Goal: Task Accomplishment & Management: Complete application form

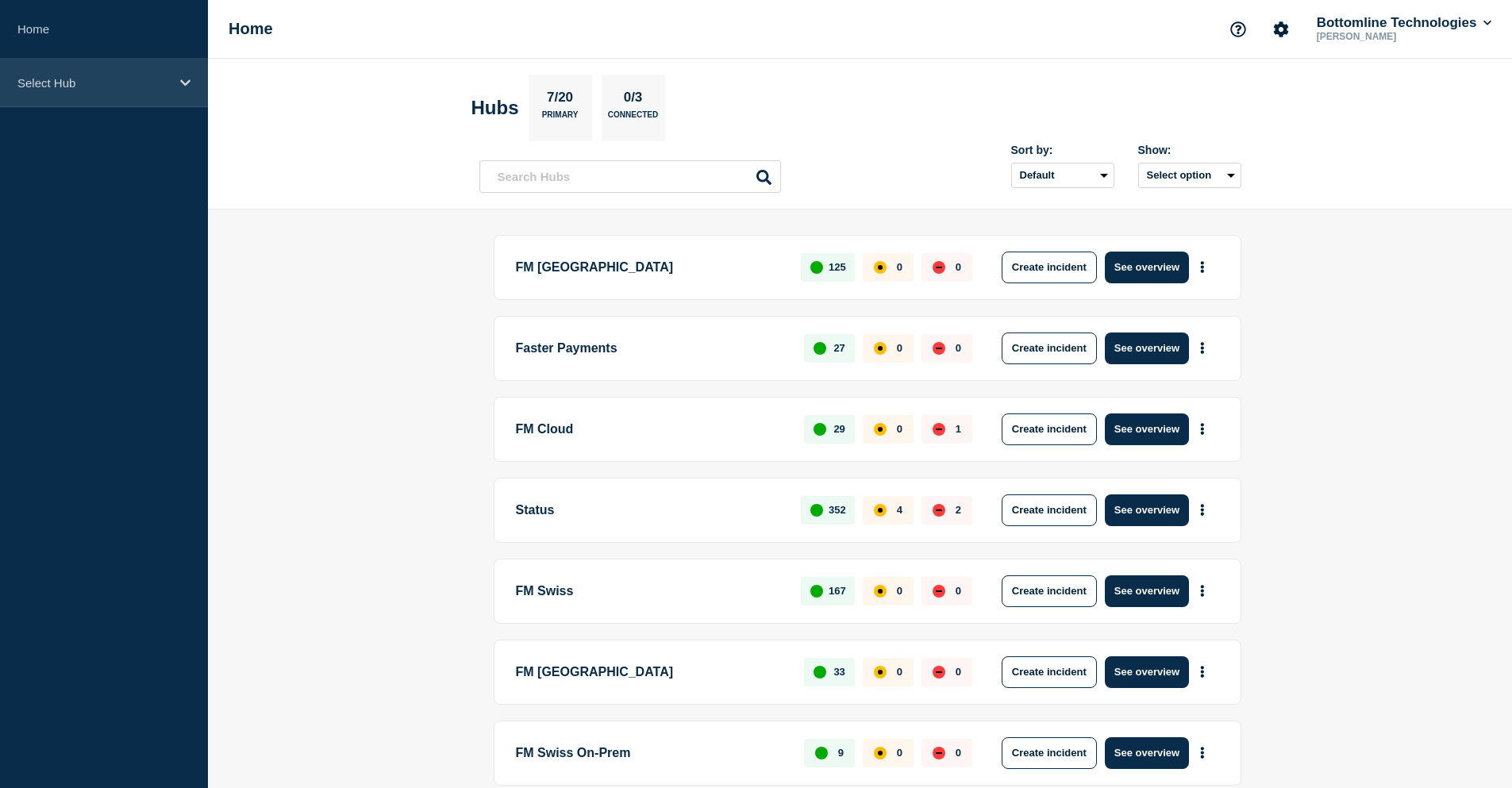
click at [56, 64] on div "Select Hub" at bounding box center [104, 82] width 208 height 49
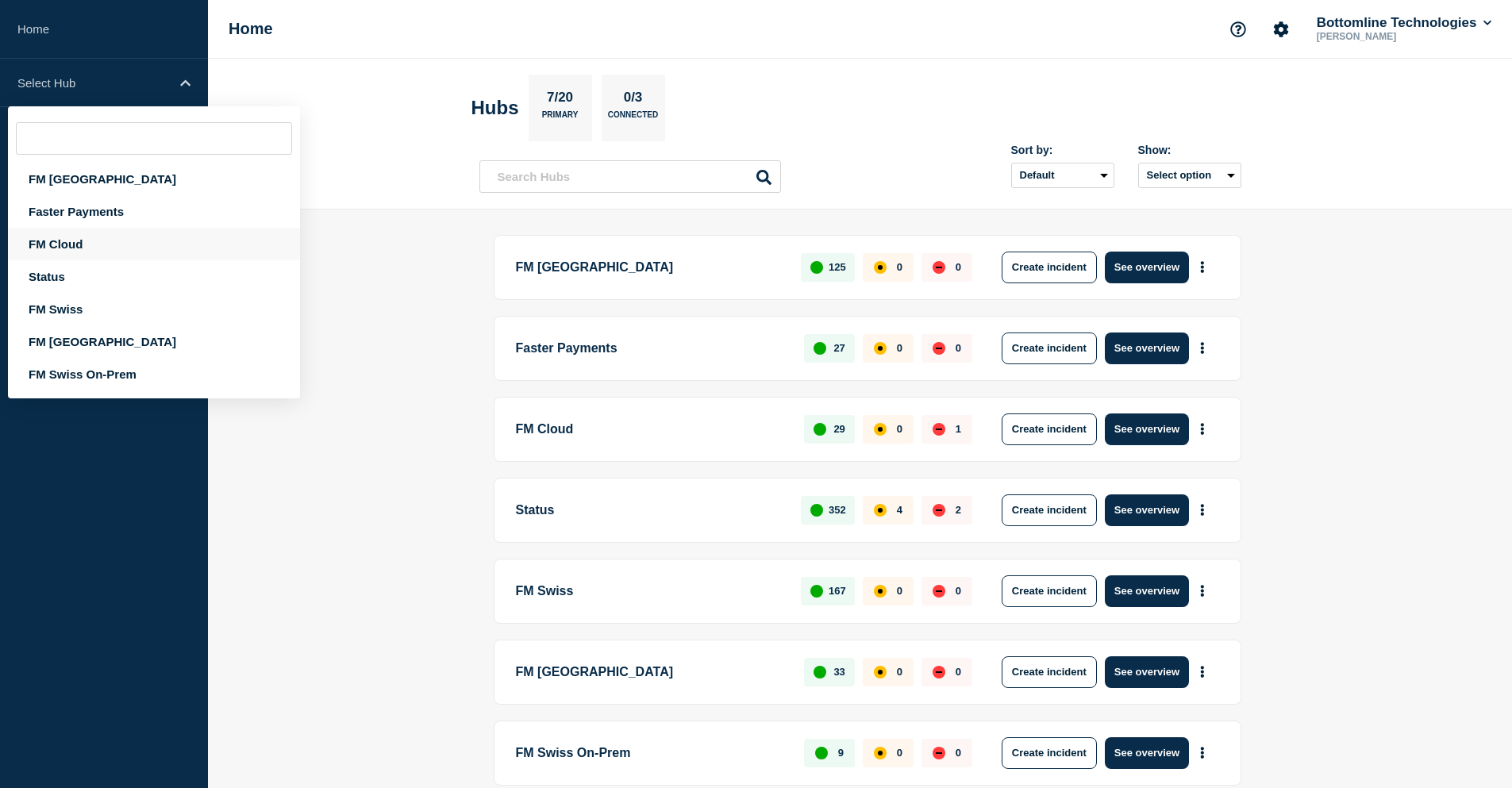
click at [104, 249] on div "FM Cloud" at bounding box center [154, 243] width 292 height 33
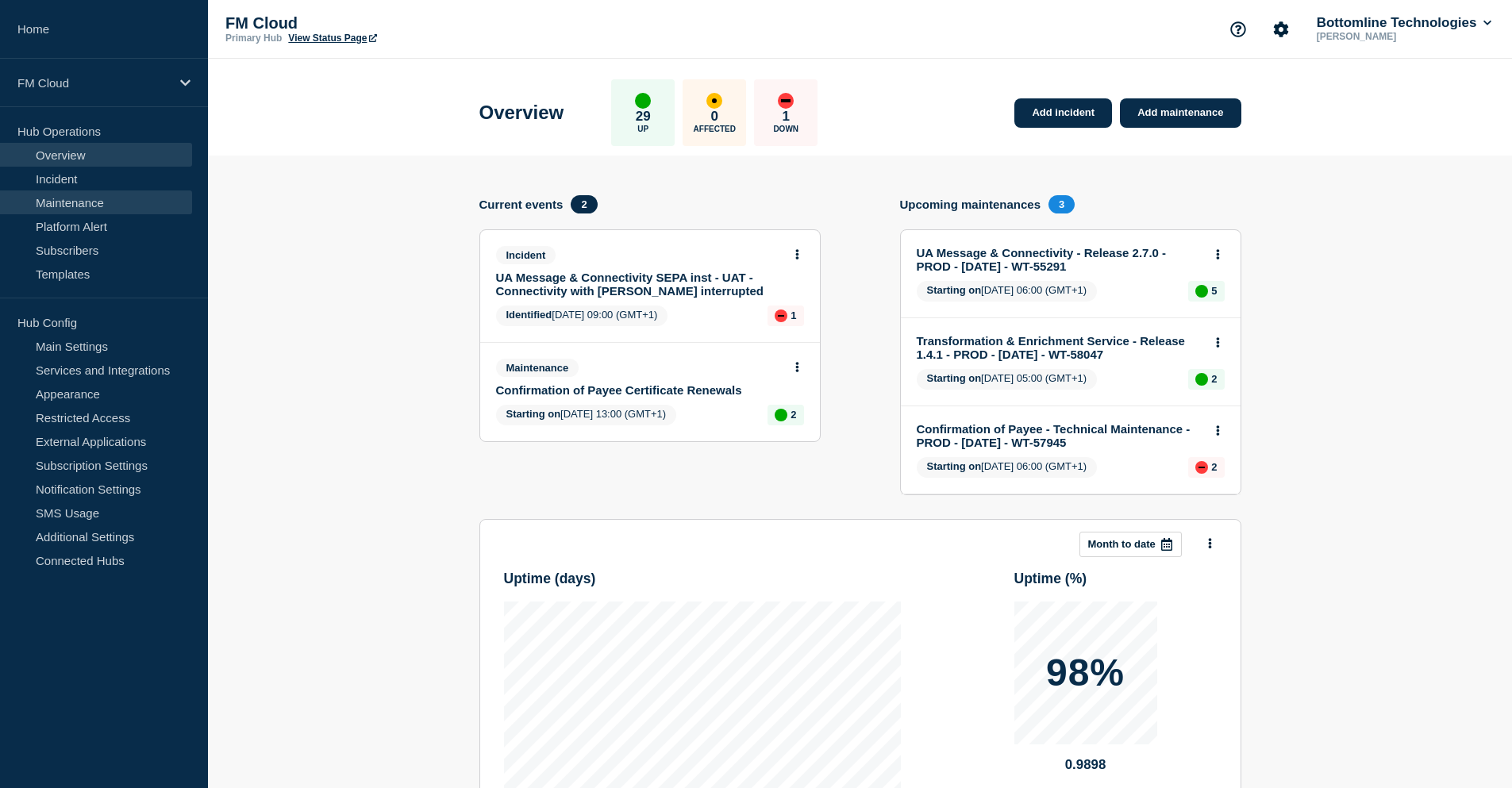
click at [87, 206] on link "Maintenance" at bounding box center [96, 202] width 192 height 24
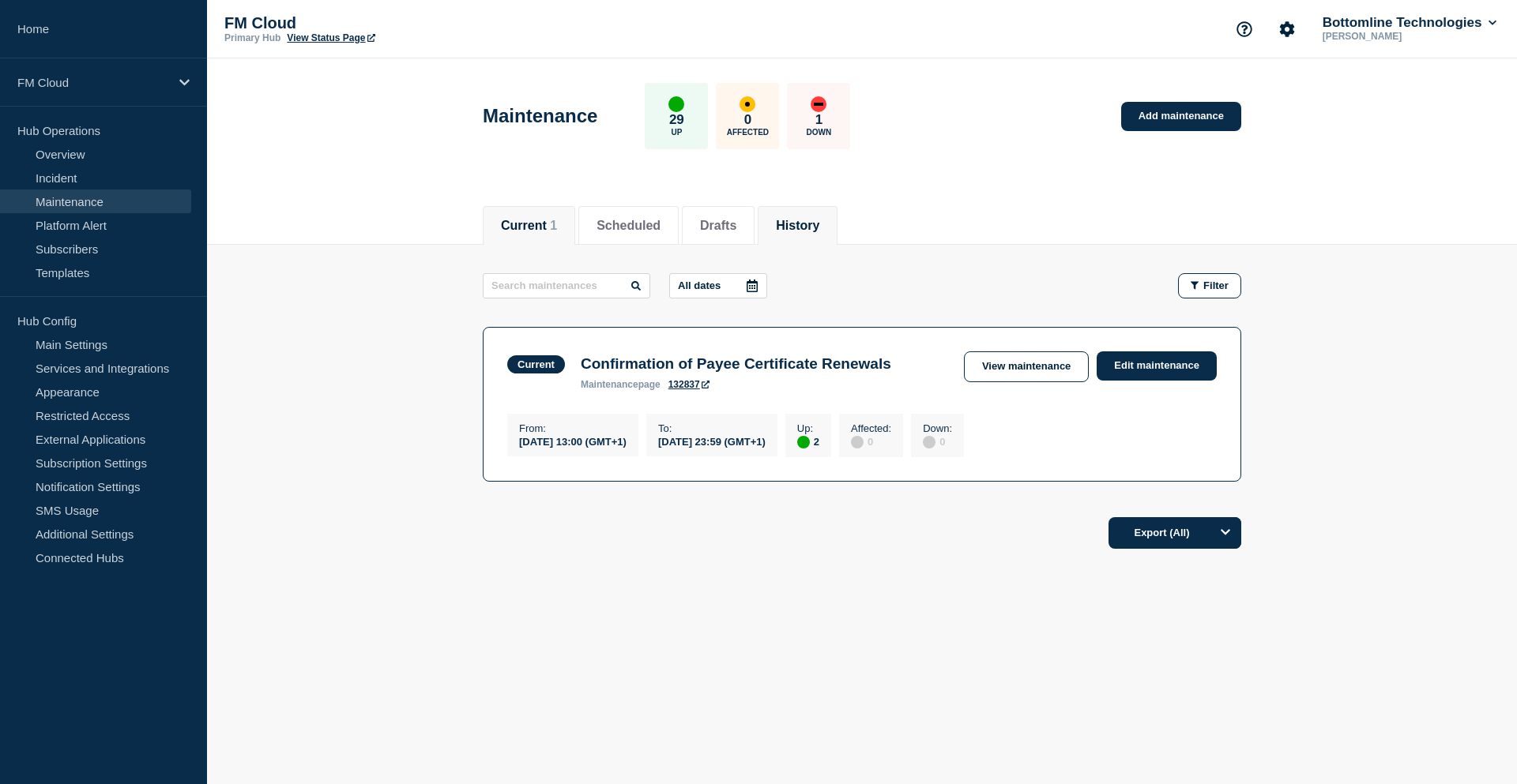
click at [815, 225] on button "History" at bounding box center [797, 226] width 43 height 14
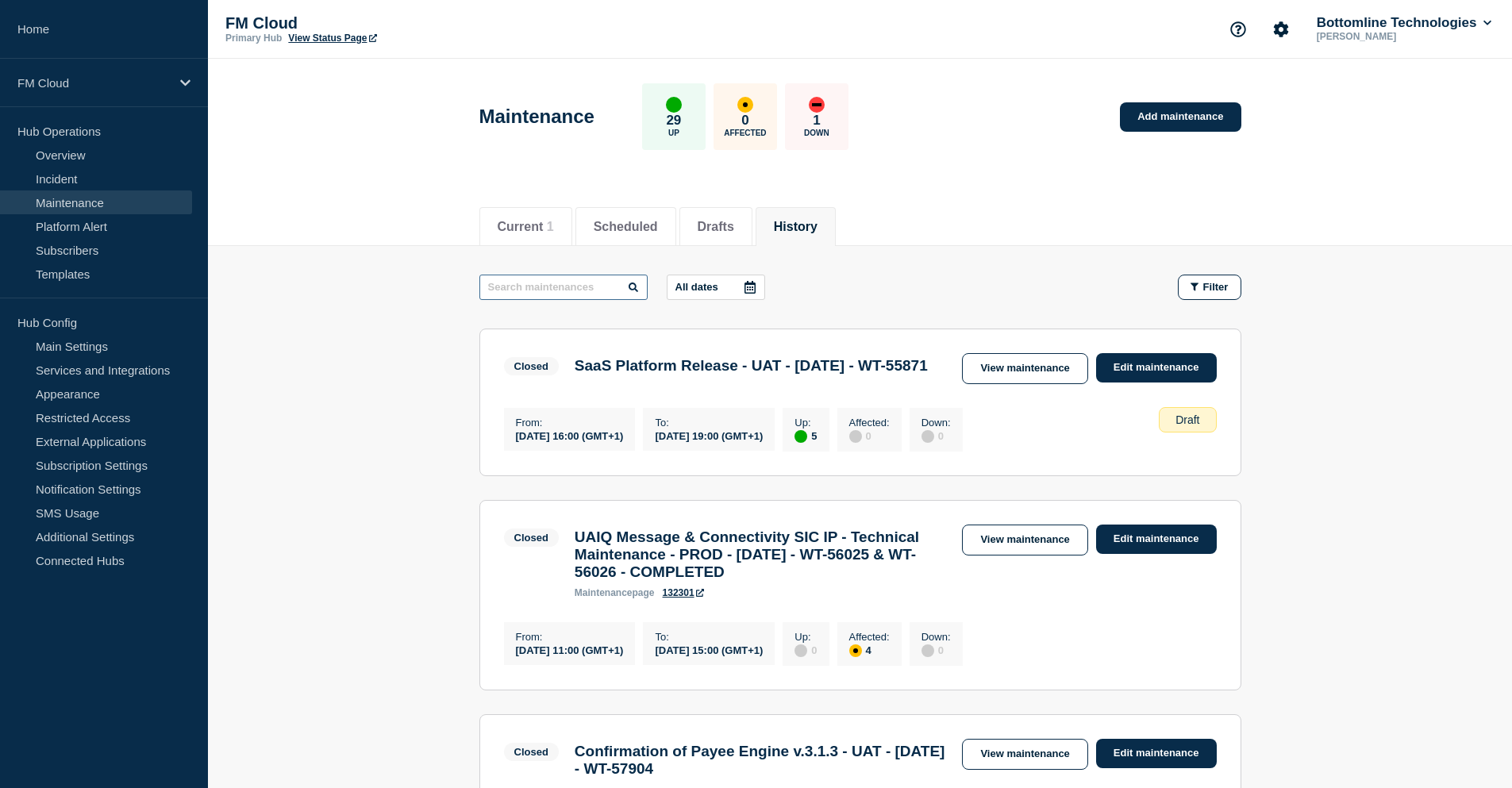
click at [544, 289] on input "text" at bounding box center [564, 287] width 168 height 26
type input "gateway"
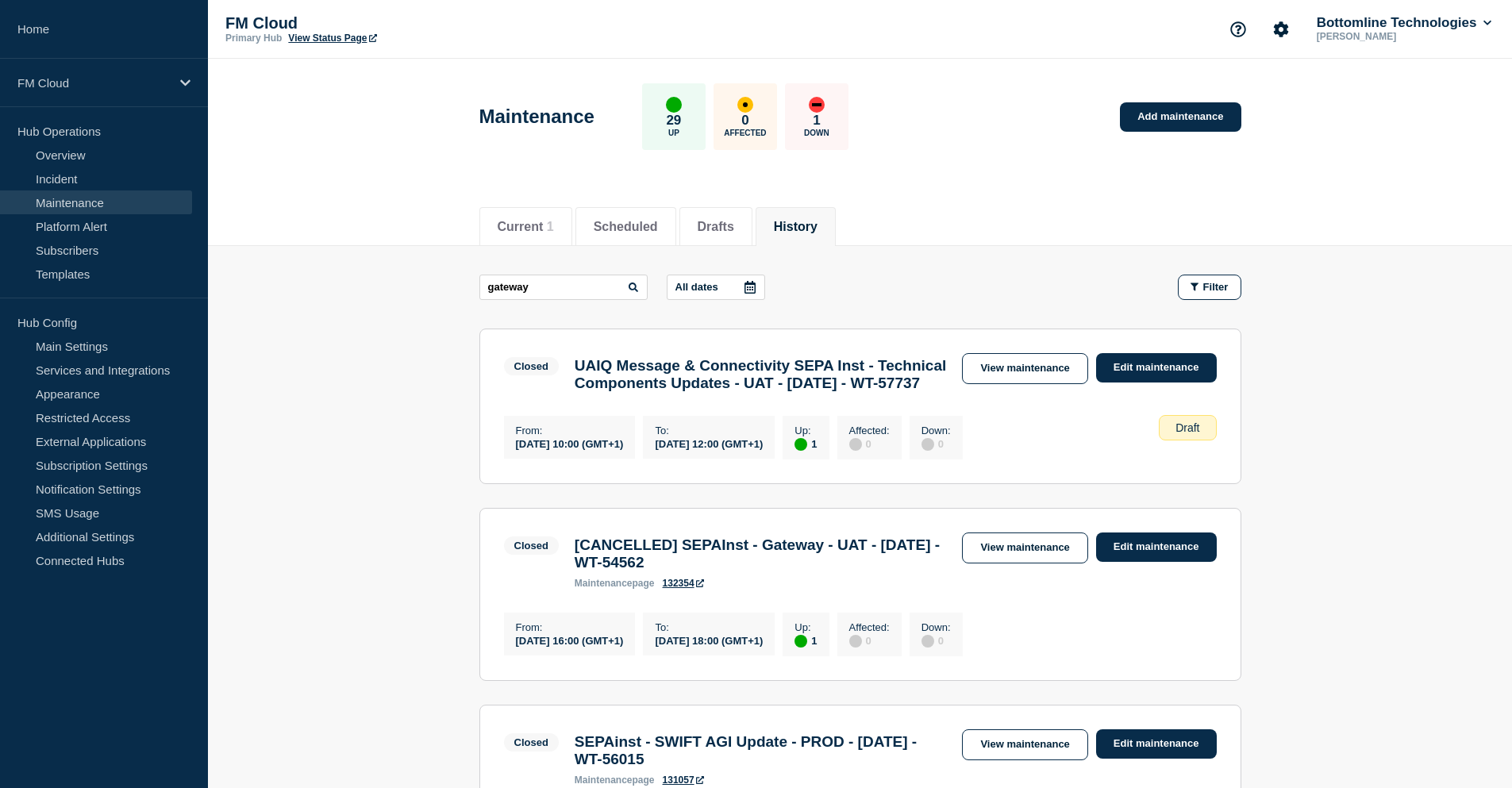
drag, startPoint x: 575, startPoint y: 368, endPoint x: 910, endPoint y: 403, distance: 336.8
click at [910, 392] on h3 "UAIQ Message & Connectivity SEPA Inst - Technical Components Updates - UAT - [D…" at bounding box center [761, 374] width 372 height 34
click at [986, 363] on link "View maintenance" at bounding box center [1025, 368] width 126 height 31
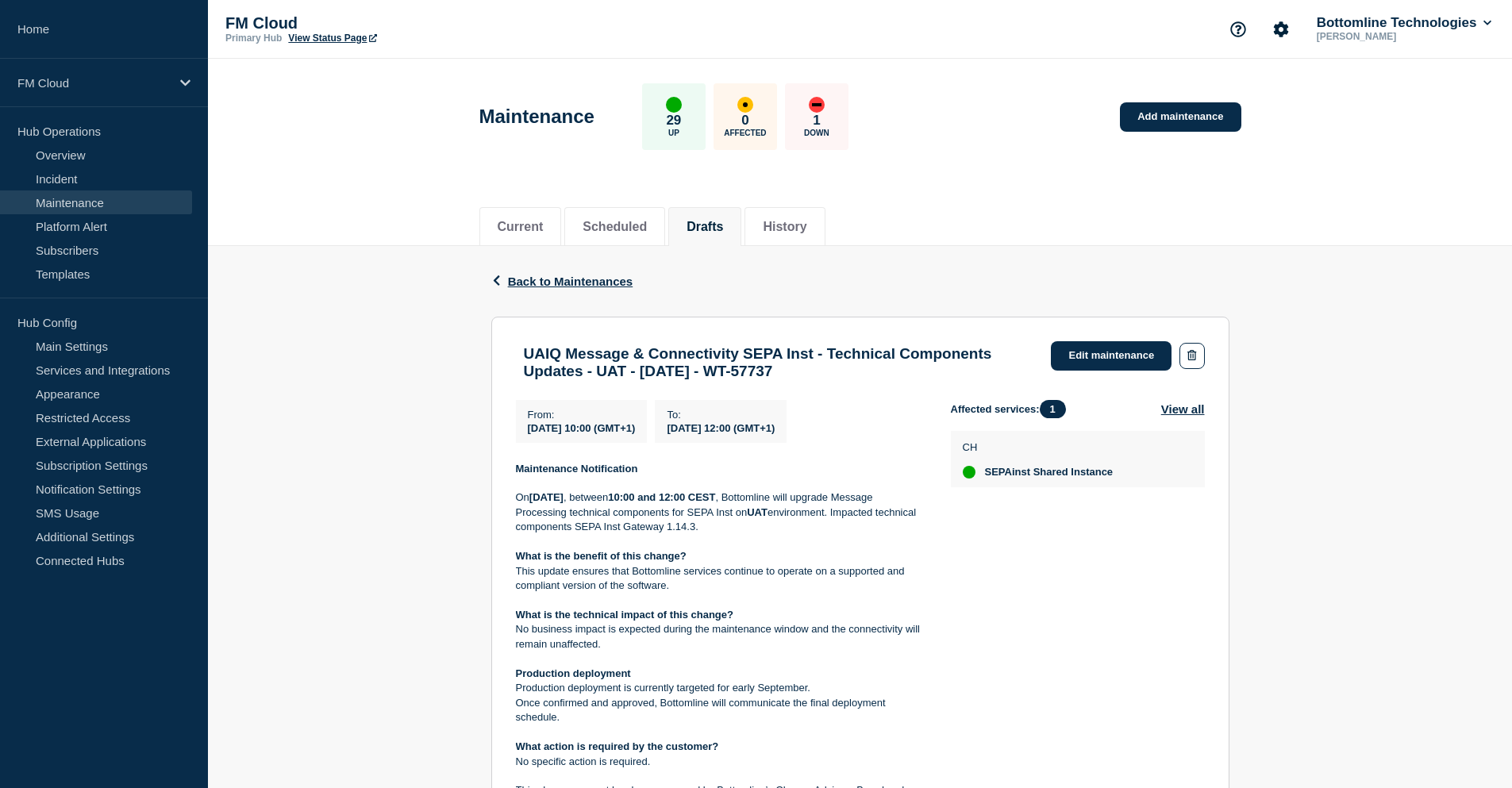
scroll to position [80, 0]
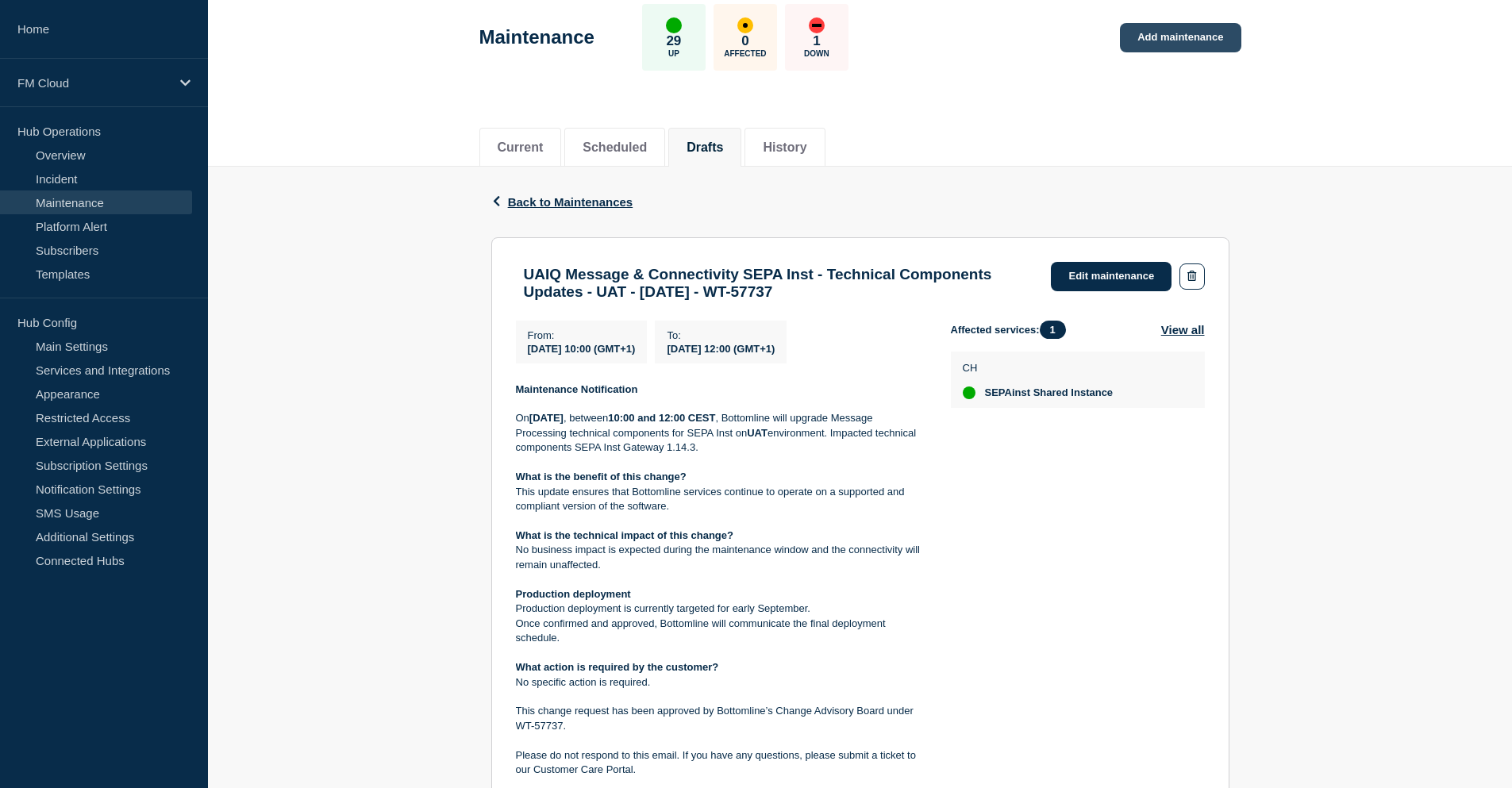
click at [1175, 40] on link "Add maintenance" at bounding box center [1180, 37] width 120 height 29
drag, startPoint x: 526, startPoint y: 272, endPoint x: 971, endPoint y: 300, distance: 445.9
click at [971, 300] on h3 "UAIQ Message & Connectivity SEPA Inst - Technical Components Updates - UAT - [D…" at bounding box center [779, 283] width 512 height 34
click at [566, 301] on h3 "UAIQ Message & Connectivity SEPA Inst - Technical Components Updates - UAT - [D…" at bounding box center [779, 283] width 512 height 34
drag, startPoint x: 525, startPoint y: 276, endPoint x: 975, endPoint y: 305, distance: 450.9
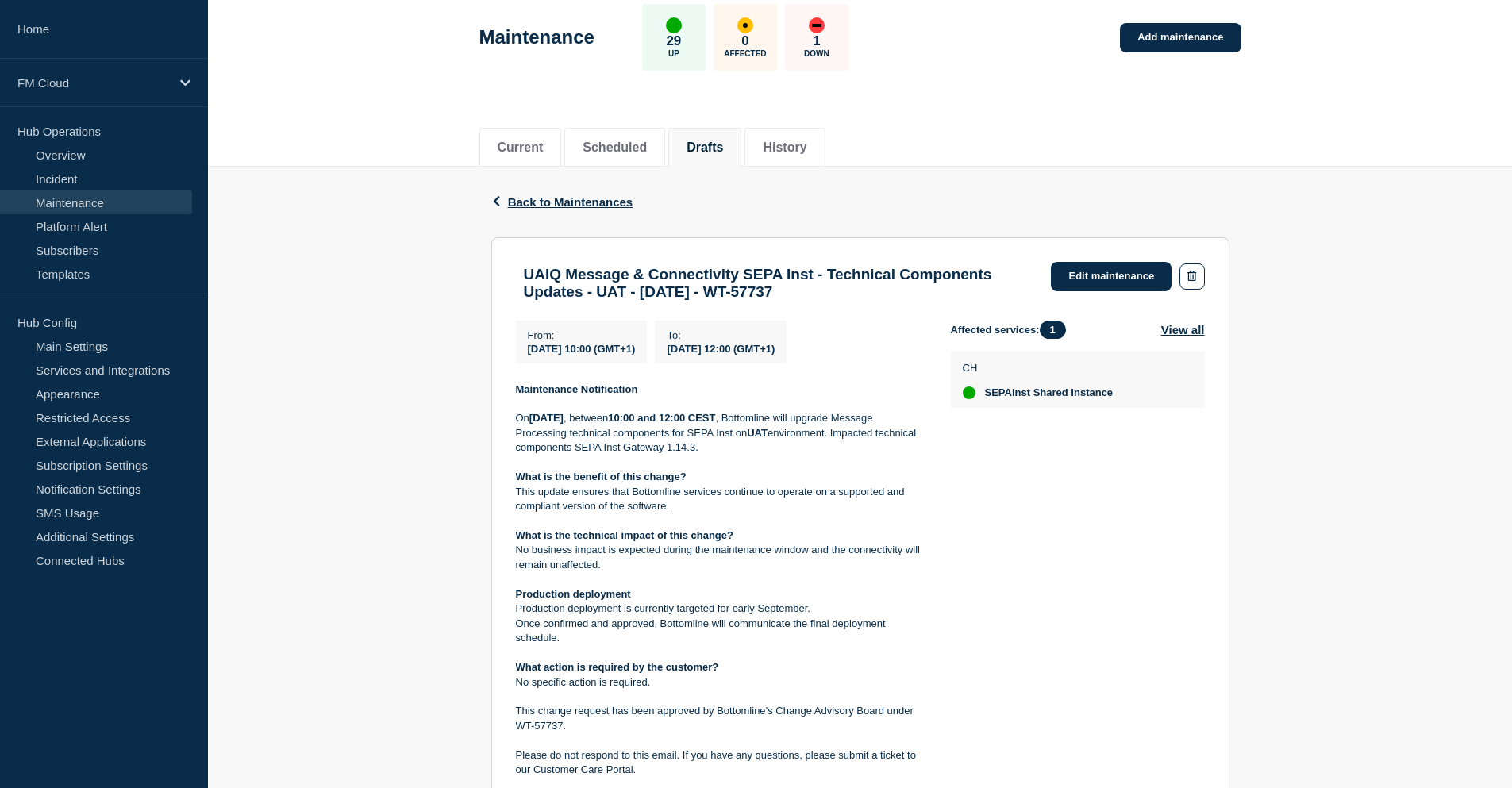
click at [975, 301] on h3 "UAIQ Message & Connectivity SEPA Inst - Technical Components Updates - UAT - [D…" at bounding box center [779, 283] width 512 height 34
copy h3 "UAIQ Message & Connectivity SEPA Inst - Technical Components Updates - UAT - [D…"
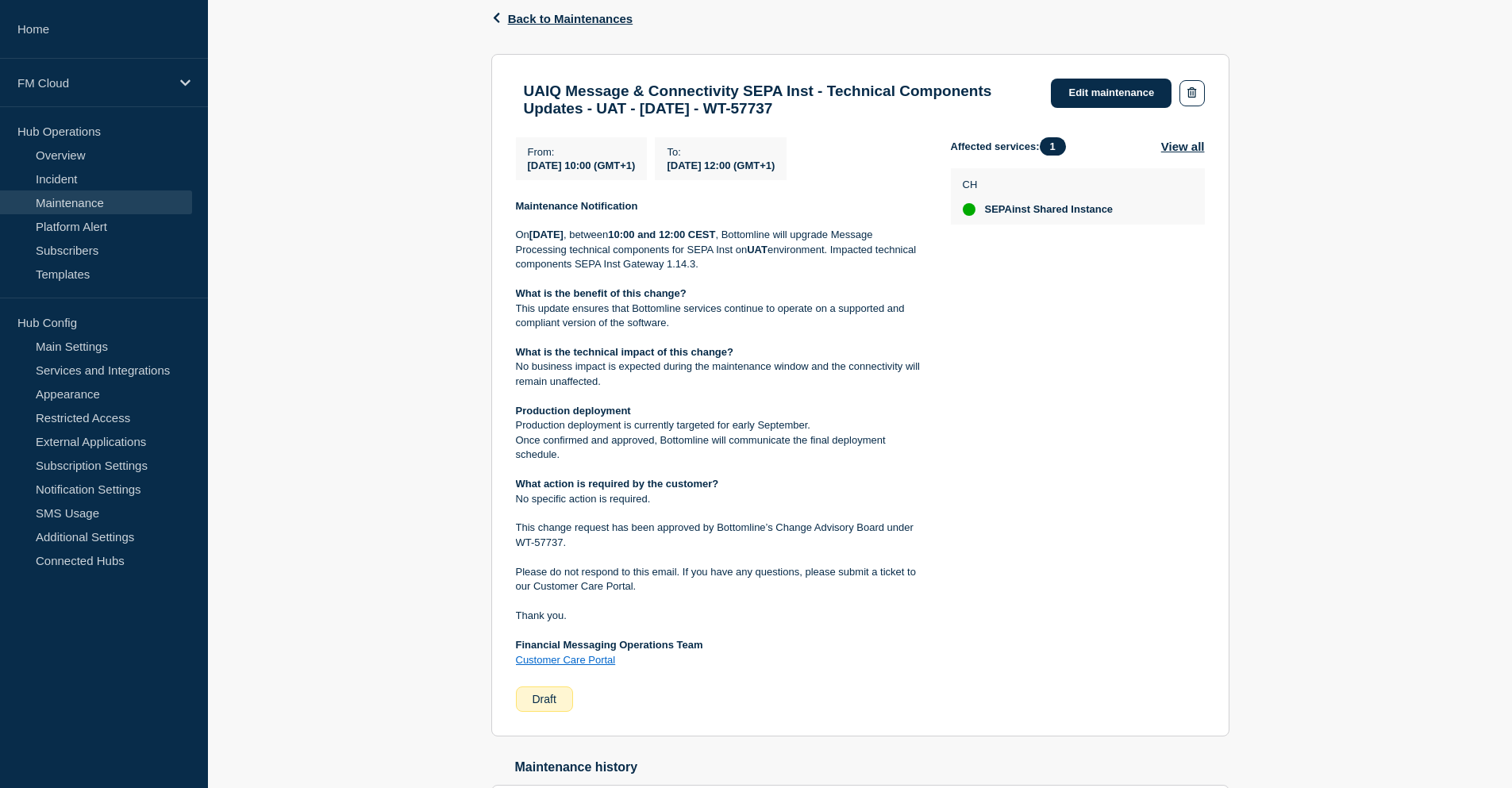
scroll to position [235, 0]
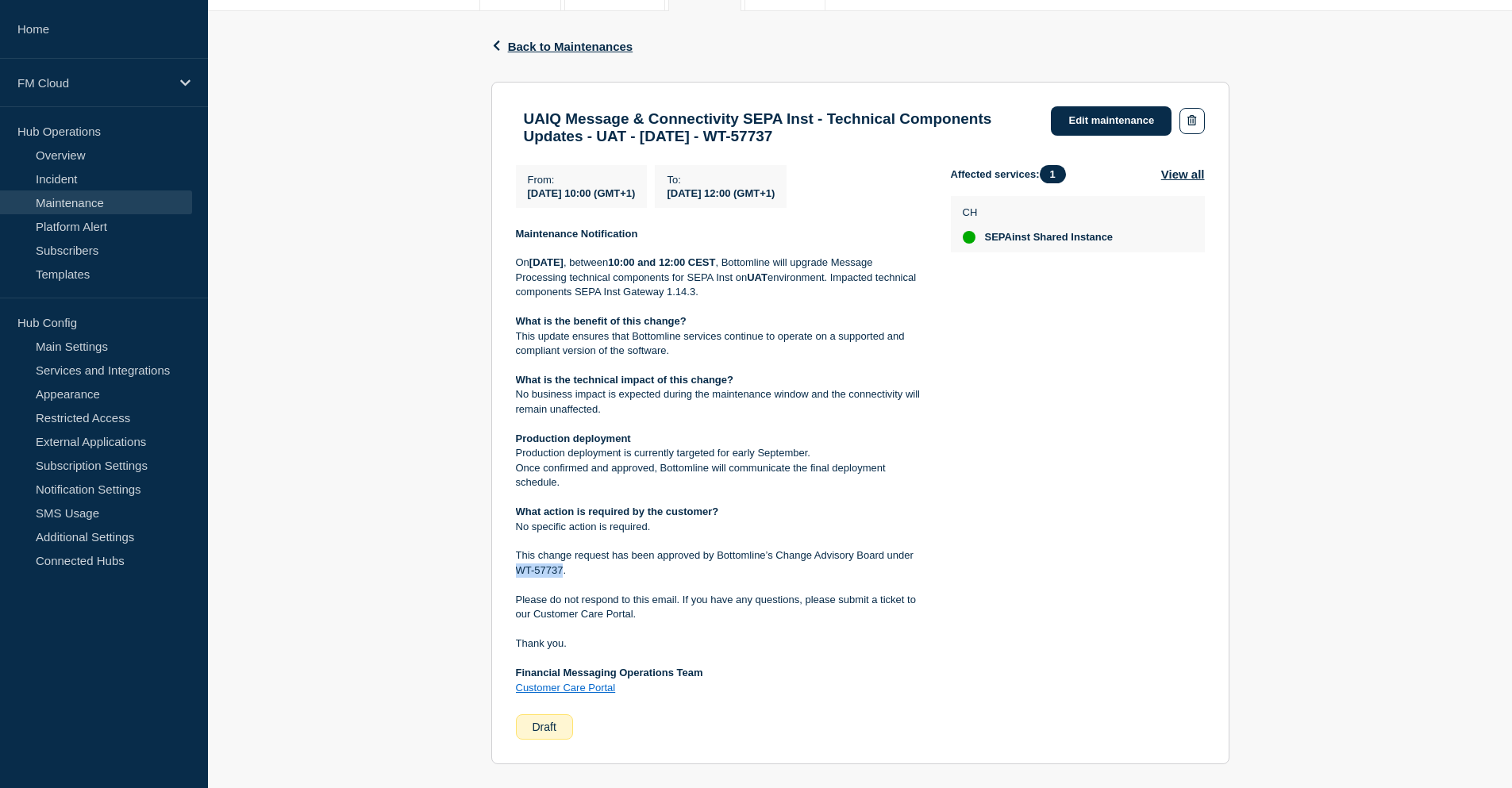
drag, startPoint x: 564, startPoint y: 581, endPoint x: 516, endPoint y: 583, distance: 48.0
click at [516, 578] on p "This change request has been approved by Bottomline’s Change Advisory Board und…" at bounding box center [720, 562] width 410 height 29
copy p "WT-57737"
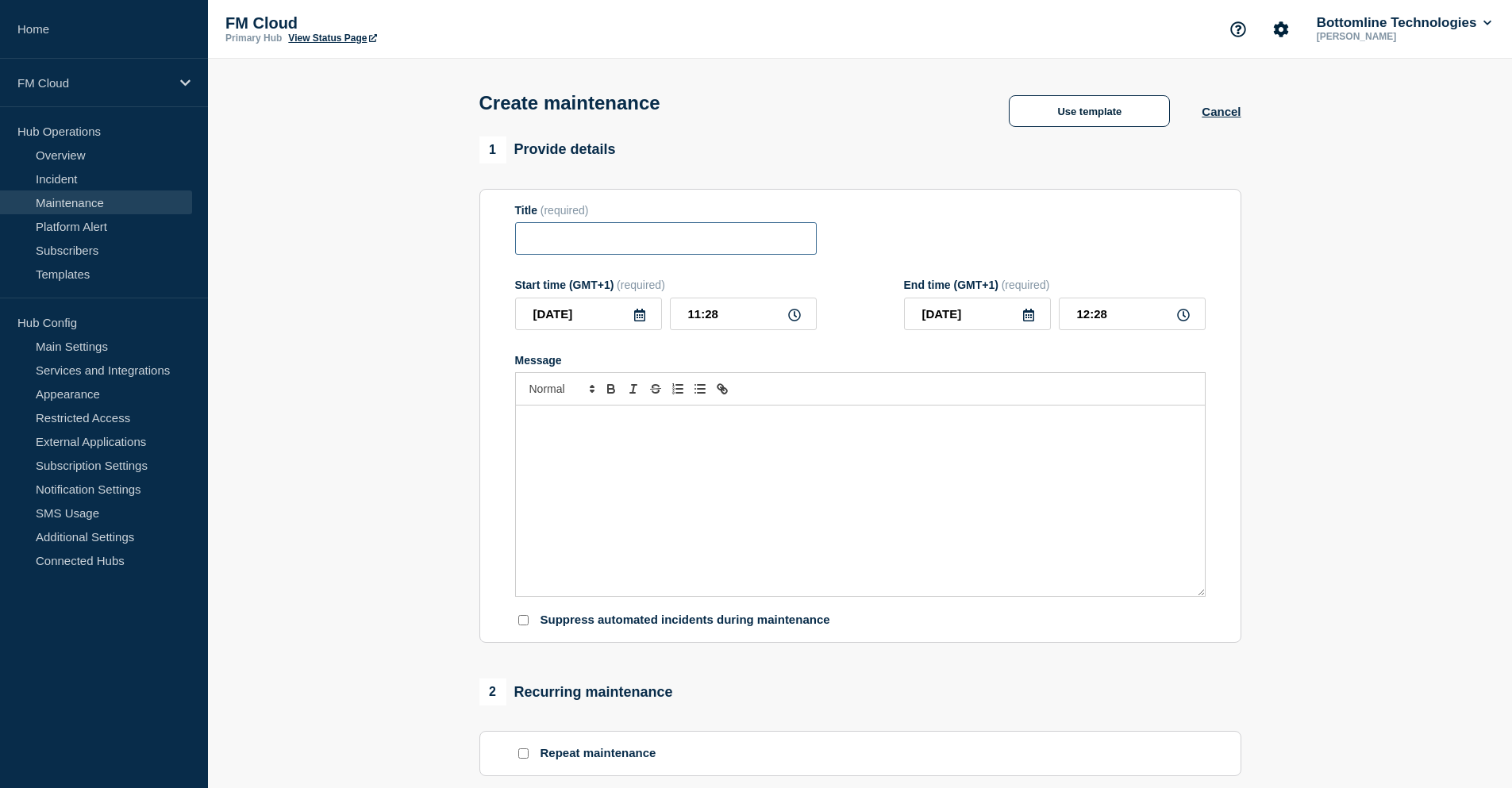
click at [595, 235] on input "Title" at bounding box center [665, 238] width 302 height 33
paste input "Comms will be sent for CH07 CRs."
type input "C"
click at [640, 321] on icon at bounding box center [640, 315] width 12 height 12
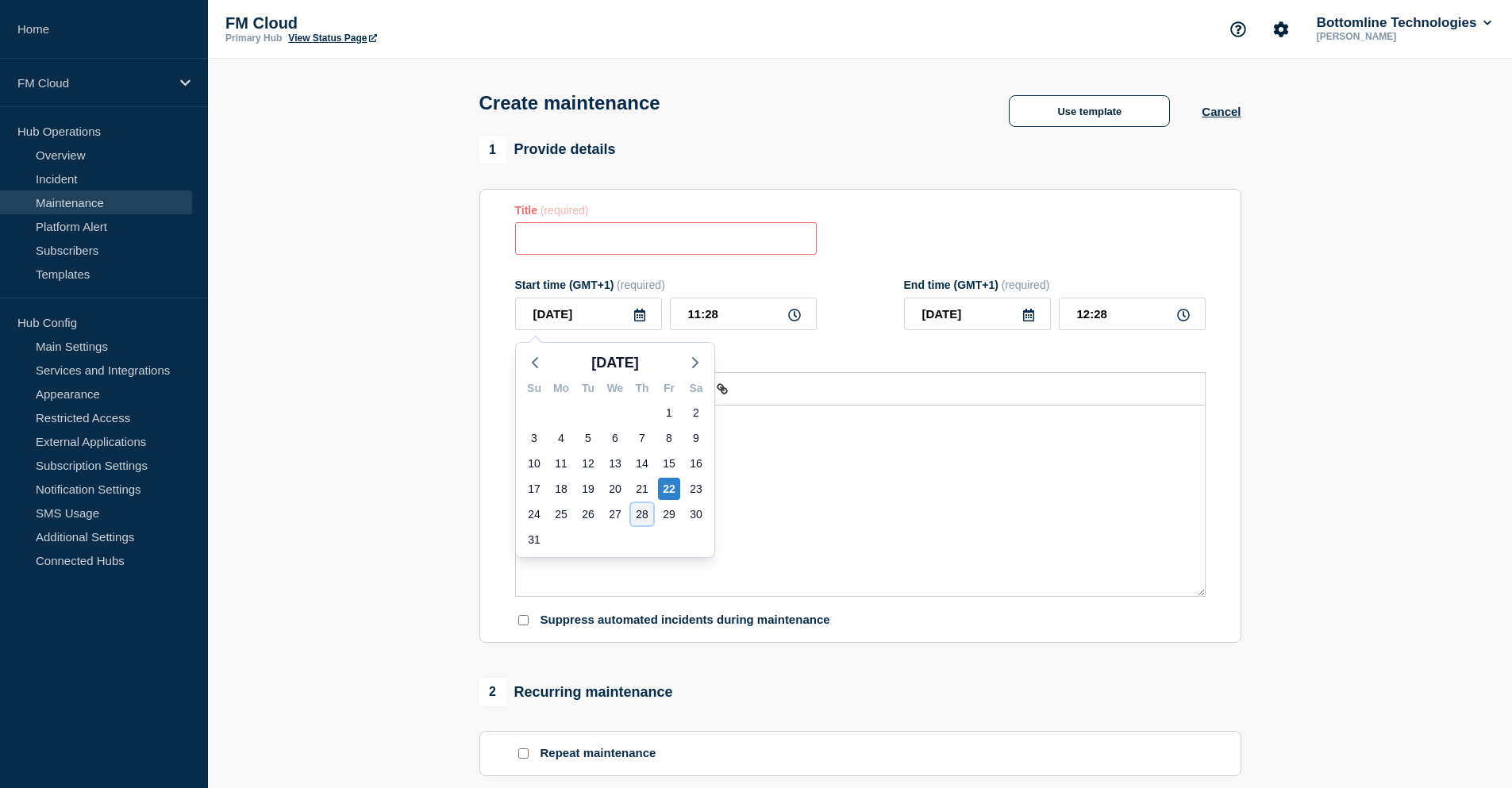
click at [639, 512] on div "28" at bounding box center [641, 514] width 22 height 22
type input "2025-08-28"
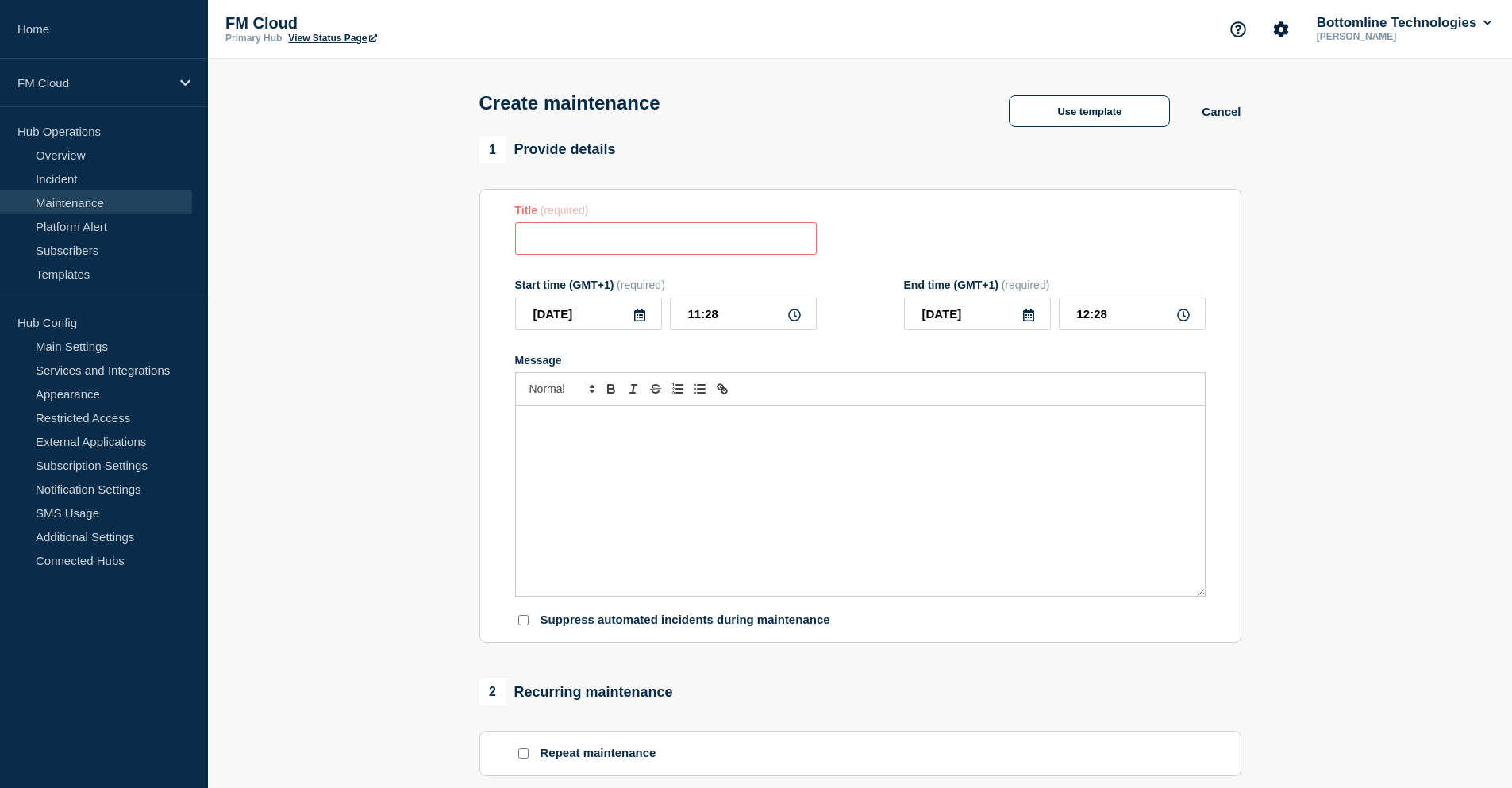
click at [1029, 320] on icon at bounding box center [1029, 315] width 12 height 12
click at [1028, 509] on div "28" at bounding box center [1031, 514] width 22 height 22
click at [575, 249] on input "Title" at bounding box center [665, 238] width 302 height 33
paste input "UAIQ Message & Connectivity SEPA Inst - Technical Components Updates - UAT - [D…"
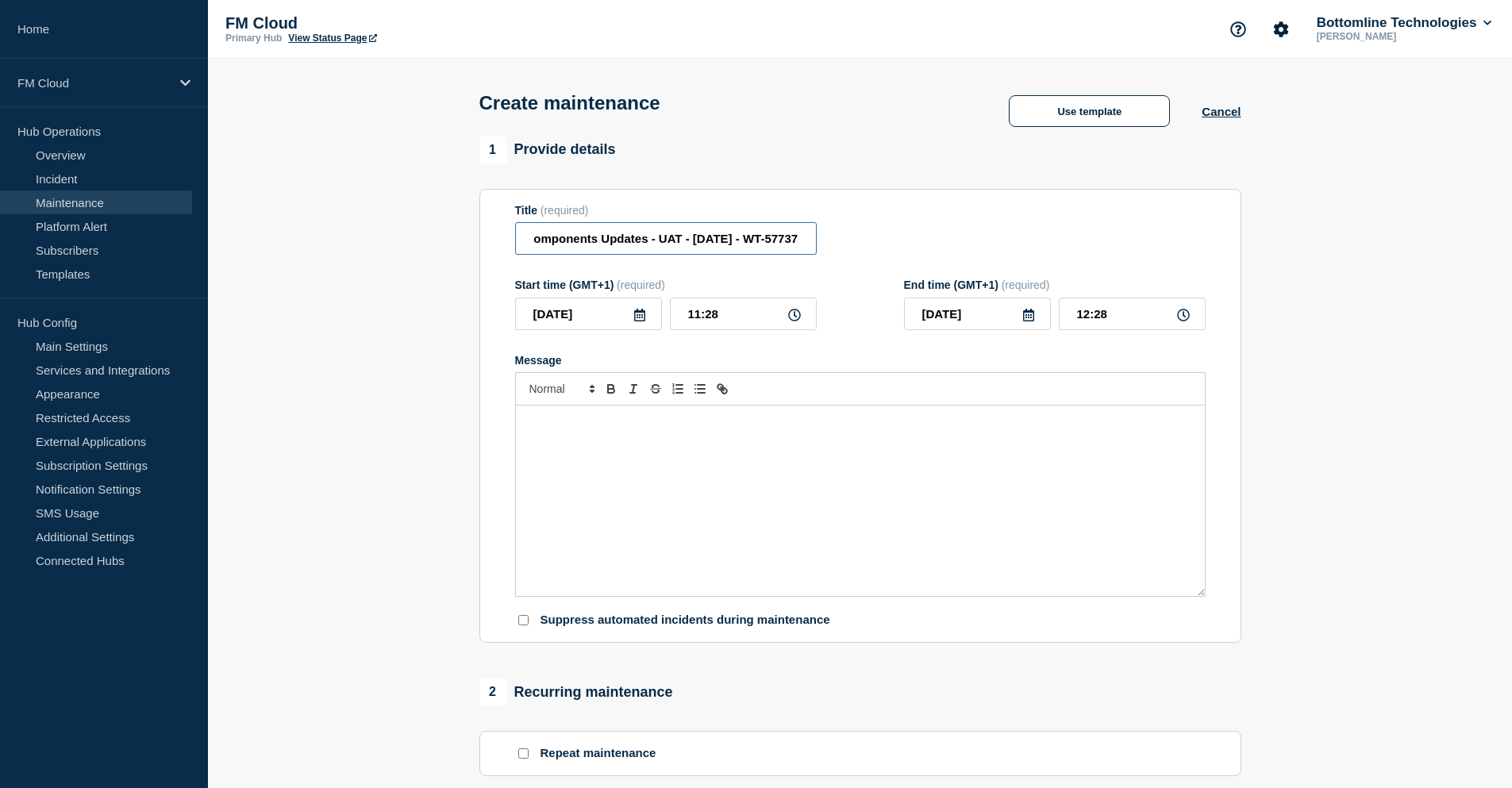
click at [670, 237] on input "UAIQ Message & Connectivity SEPA Inst - Technical Components Updates - UAT - [D…" at bounding box center [665, 238] width 302 height 33
drag, startPoint x: 768, startPoint y: 242, endPoint x: 819, endPoint y: 238, distance: 51.2
click at [819, 238] on div "Title (required) UAIQ Message & Connectivity SEPA Inst - Technical Components U…" at bounding box center [860, 230] width 691 height 51
click at [805, 241] on input "UAIQ Message & Connectivity SEPA Inst - Technical Components Updates - UAT - 28…" at bounding box center [665, 238] width 302 height 33
drag, startPoint x: 807, startPoint y: 243, endPoint x: 745, endPoint y: 237, distance: 62.3
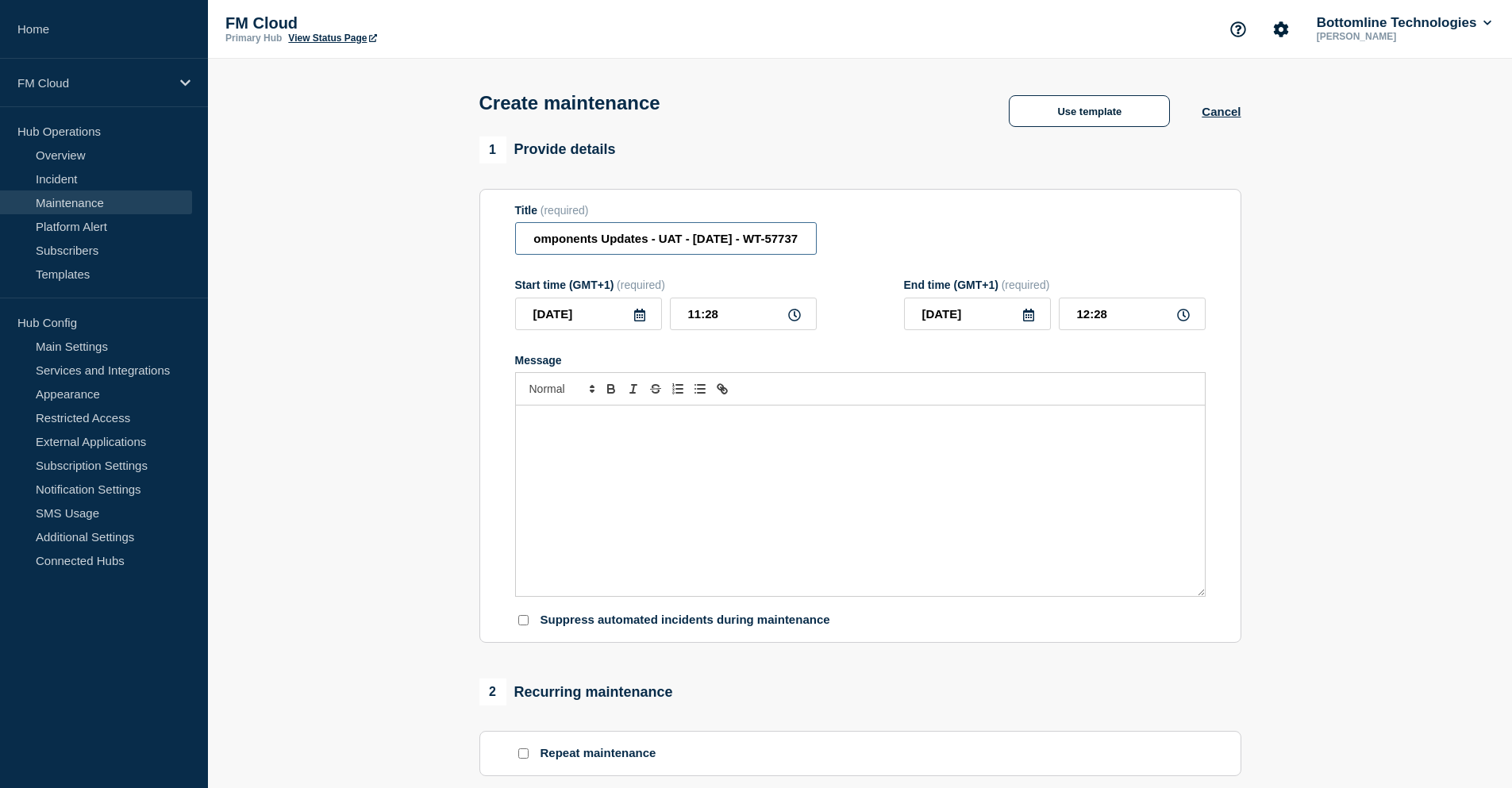
click at [745, 237] on input "UAIQ Message & Connectivity SEPA Inst - Technical Components Updates - UAT - 28…" at bounding box center [665, 238] width 302 height 33
paste input "8120"
paste input "WT-58120"
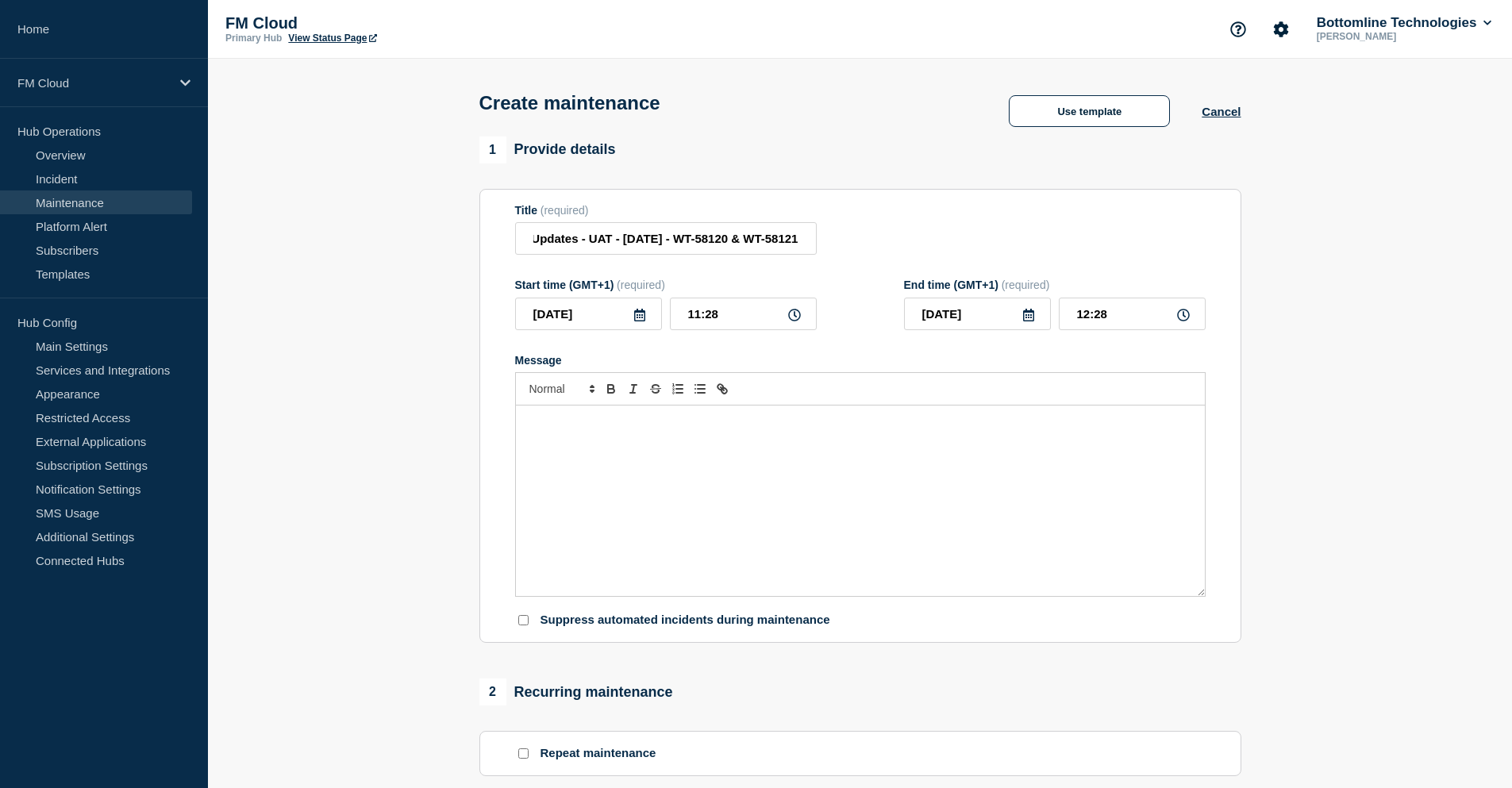
drag, startPoint x: 753, startPoint y: 3, endPoint x: 969, endPoint y: 82, distance: 230.0
click at [969, 82] on div "Create maintenance Use template Cancel" at bounding box center [860, 97] width 798 height 78
click at [736, 243] on input "UAIQ Message & Connectivity SEPA Inst - Technical Components Updates - UAT - 28…" at bounding box center [665, 238] width 302 height 33
type input "UAIQ Message & Connectivity SIC IP - Technical Components Updates - UAT - 28/AU…"
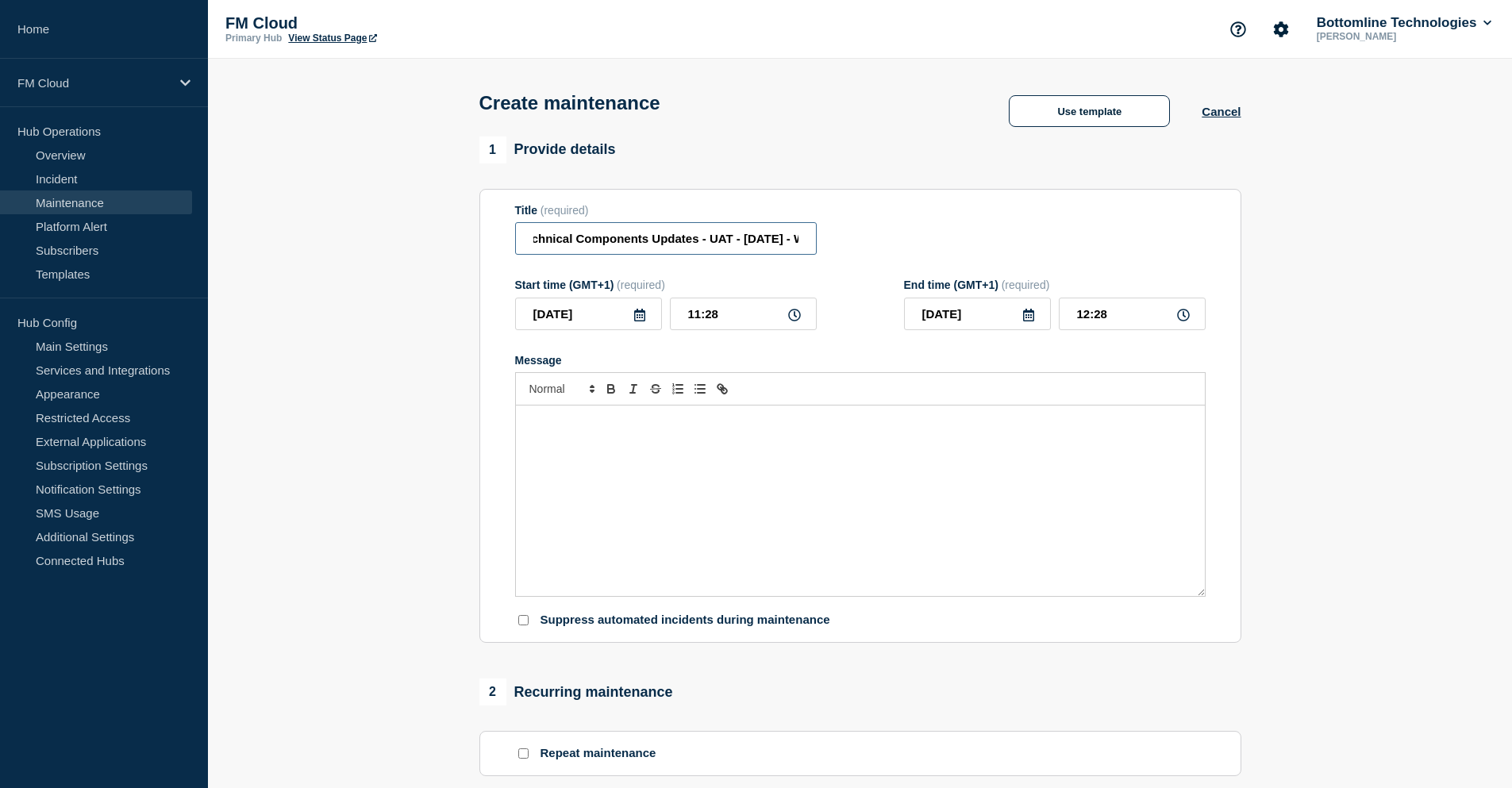
scroll to position [0, 0]
click at [737, 429] on p "Message" at bounding box center [861, 422] width 665 height 14
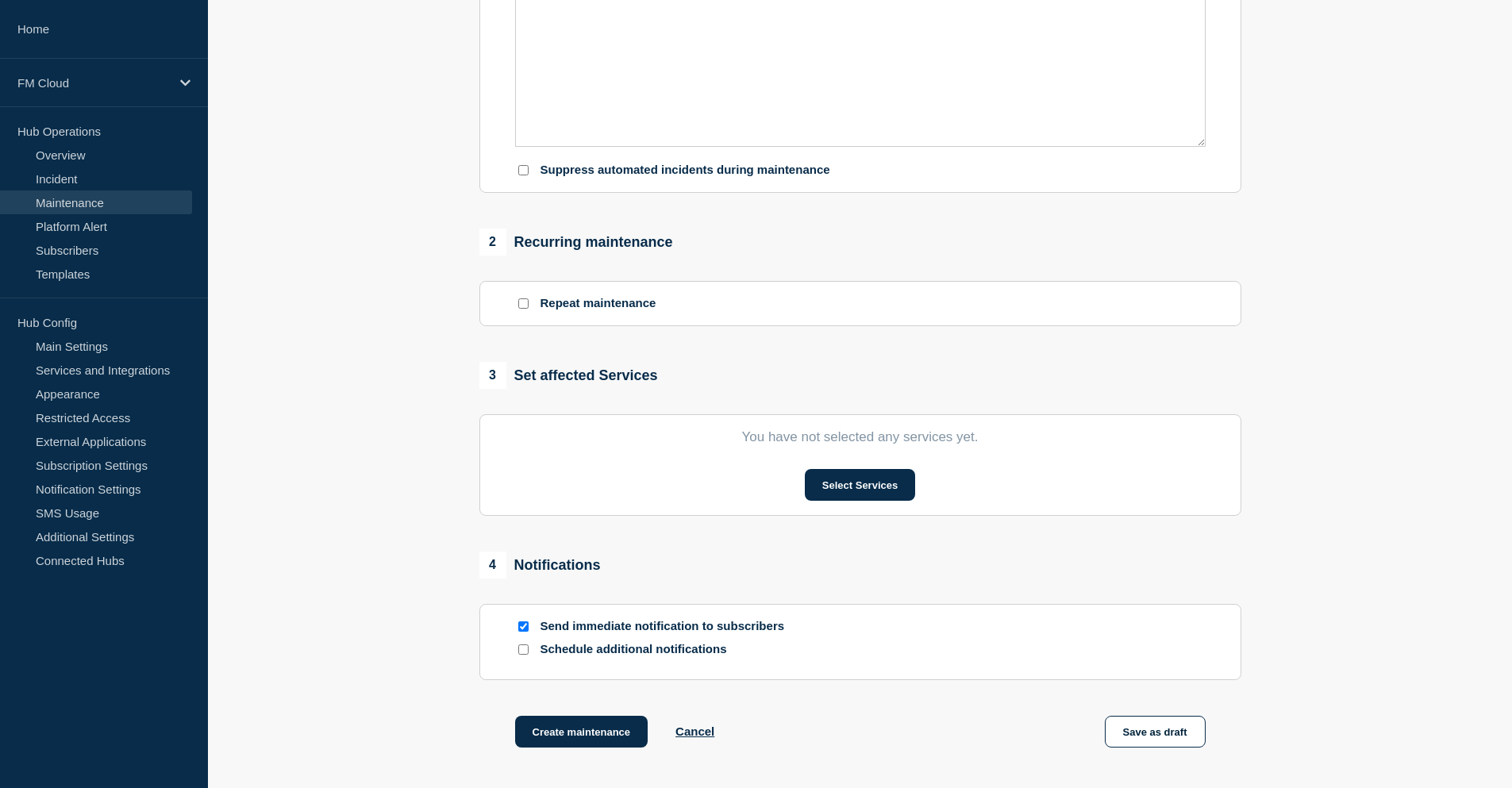
scroll to position [476, 0]
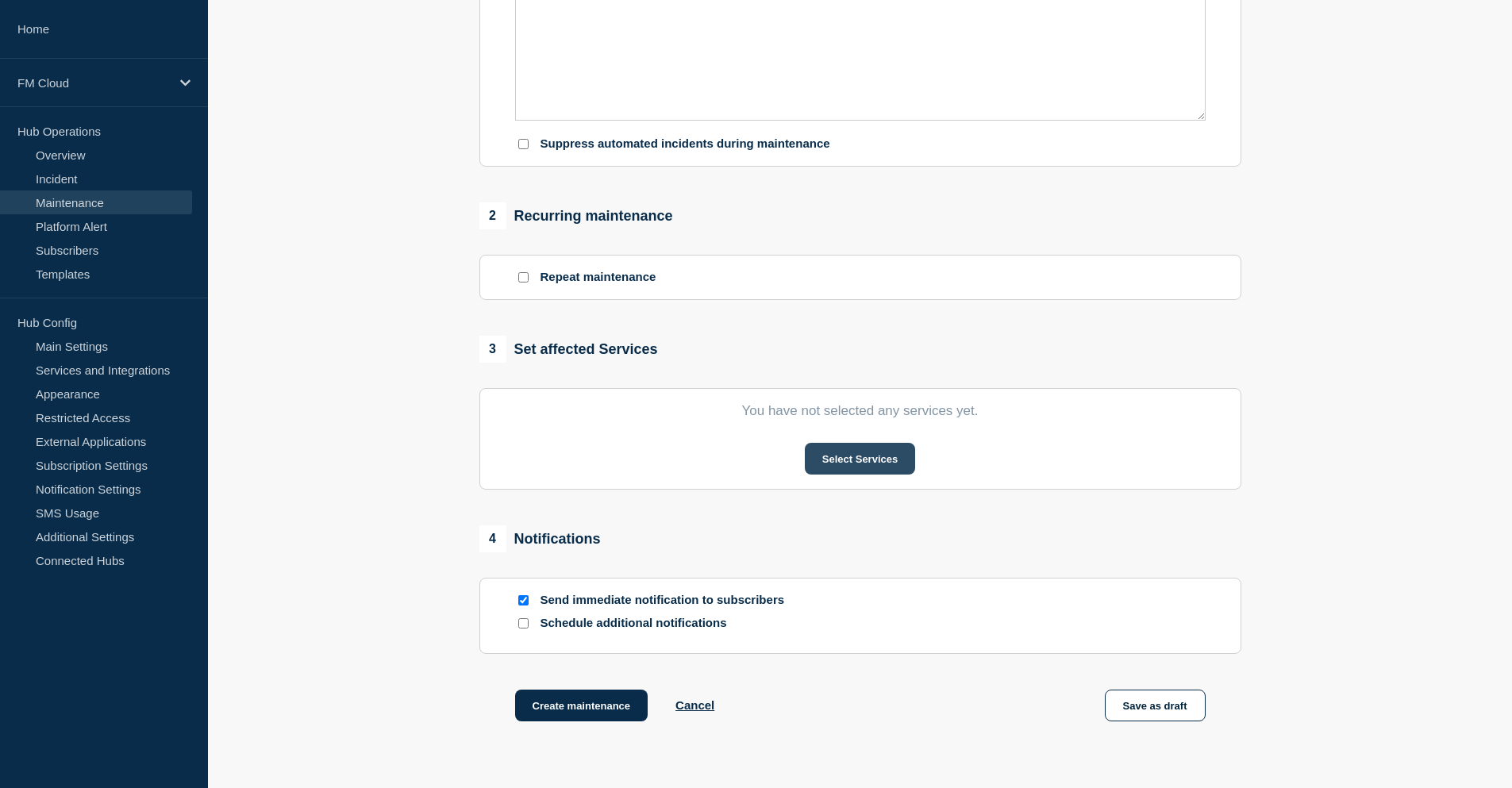
click at [854, 461] on button "Select Services" at bounding box center [860, 459] width 111 height 32
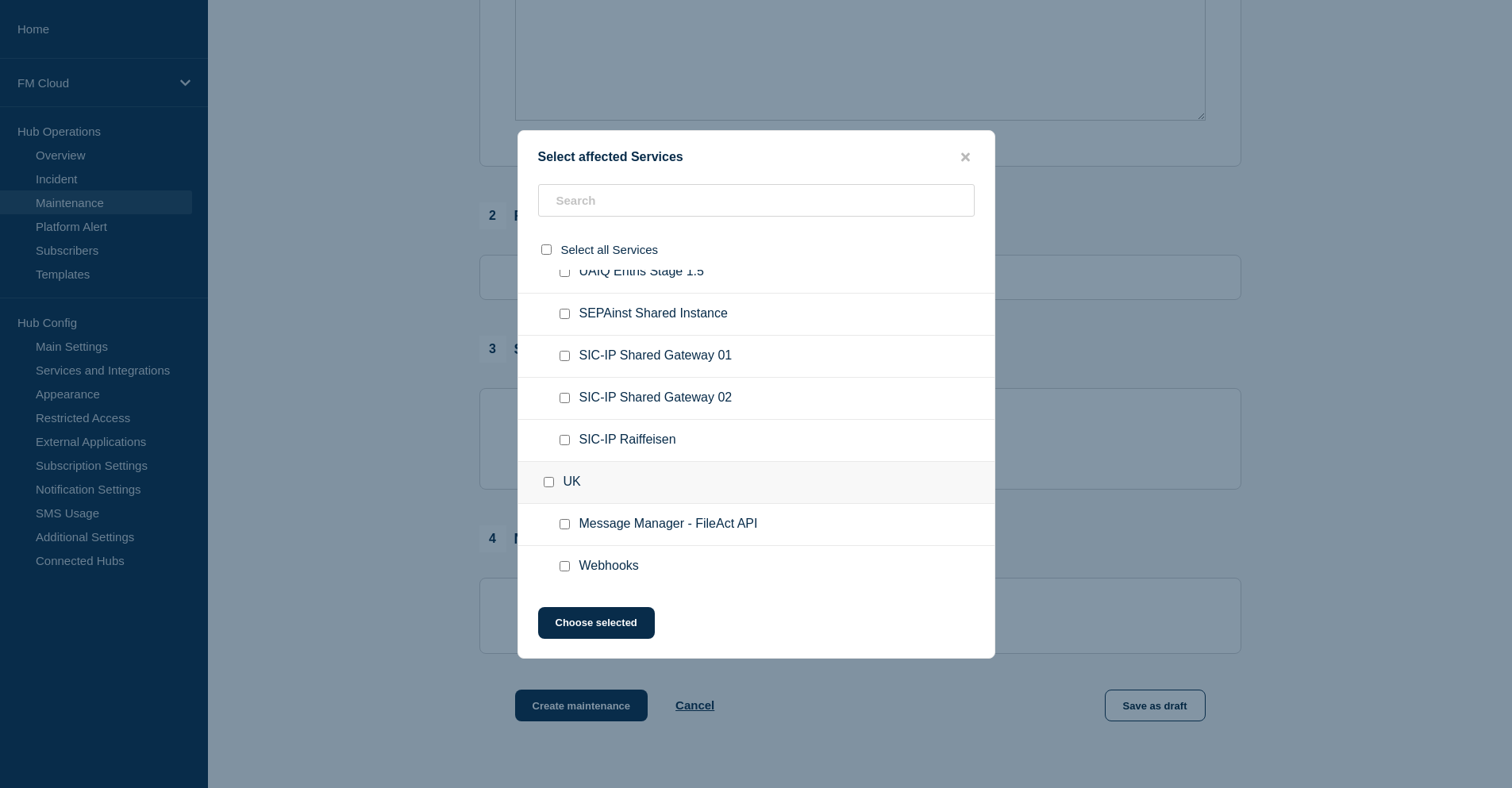
scroll to position [793, 0]
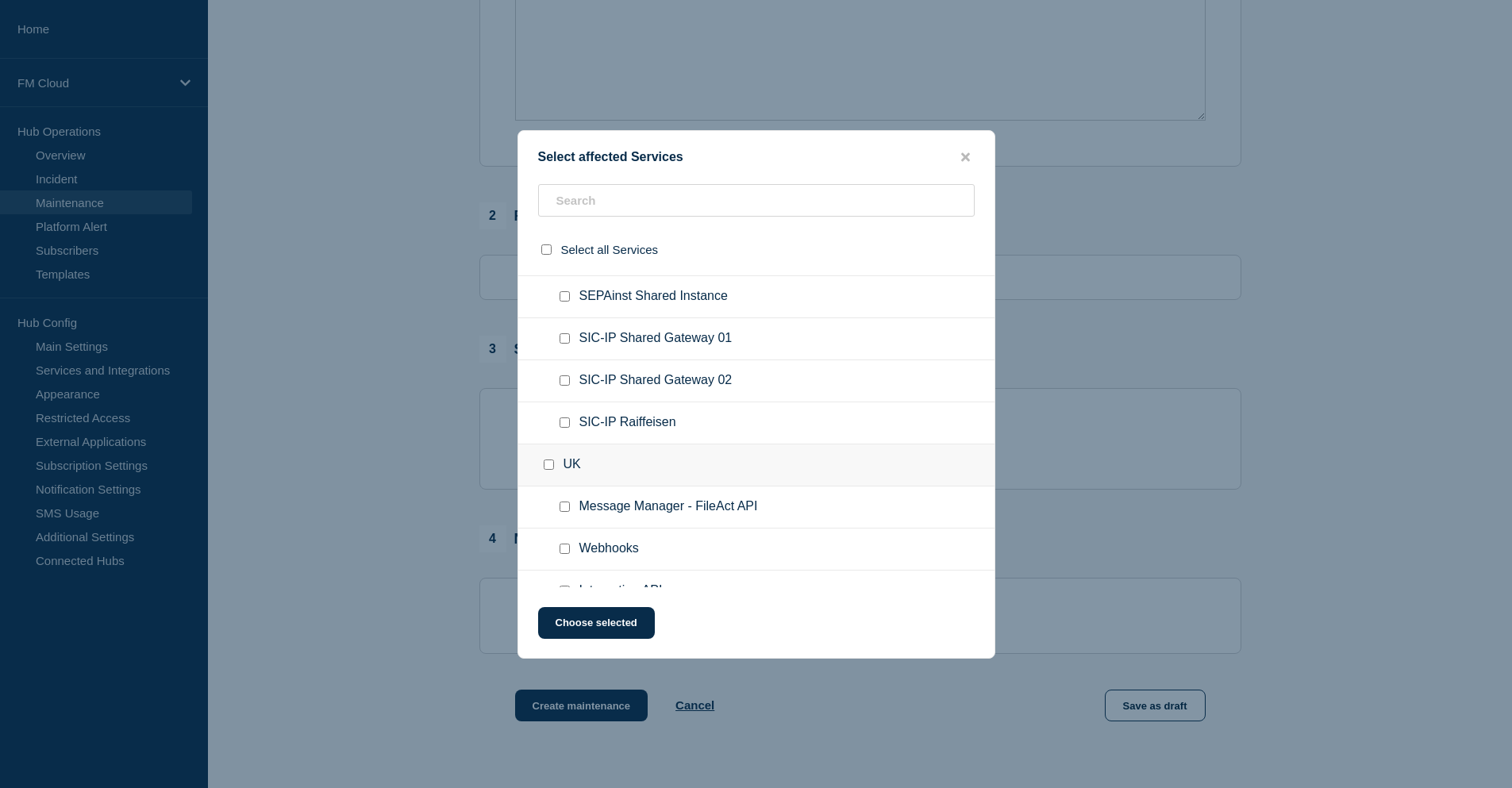
click at [559, 426] on input "SIC-IP Raiffeisen checkbox" at bounding box center [564, 423] width 11 height 11
checkbox input "true"
click at [563, 402] on ul "SIC-IP Shared Gateway 02" at bounding box center [756, 424] width 476 height 42
click at [565, 387] on div at bounding box center [568, 381] width 23 height 16
click at [566, 377] on input "SIC-IP Shared Gateway 02 checkbox" at bounding box center [564, 380] width 11 height 11
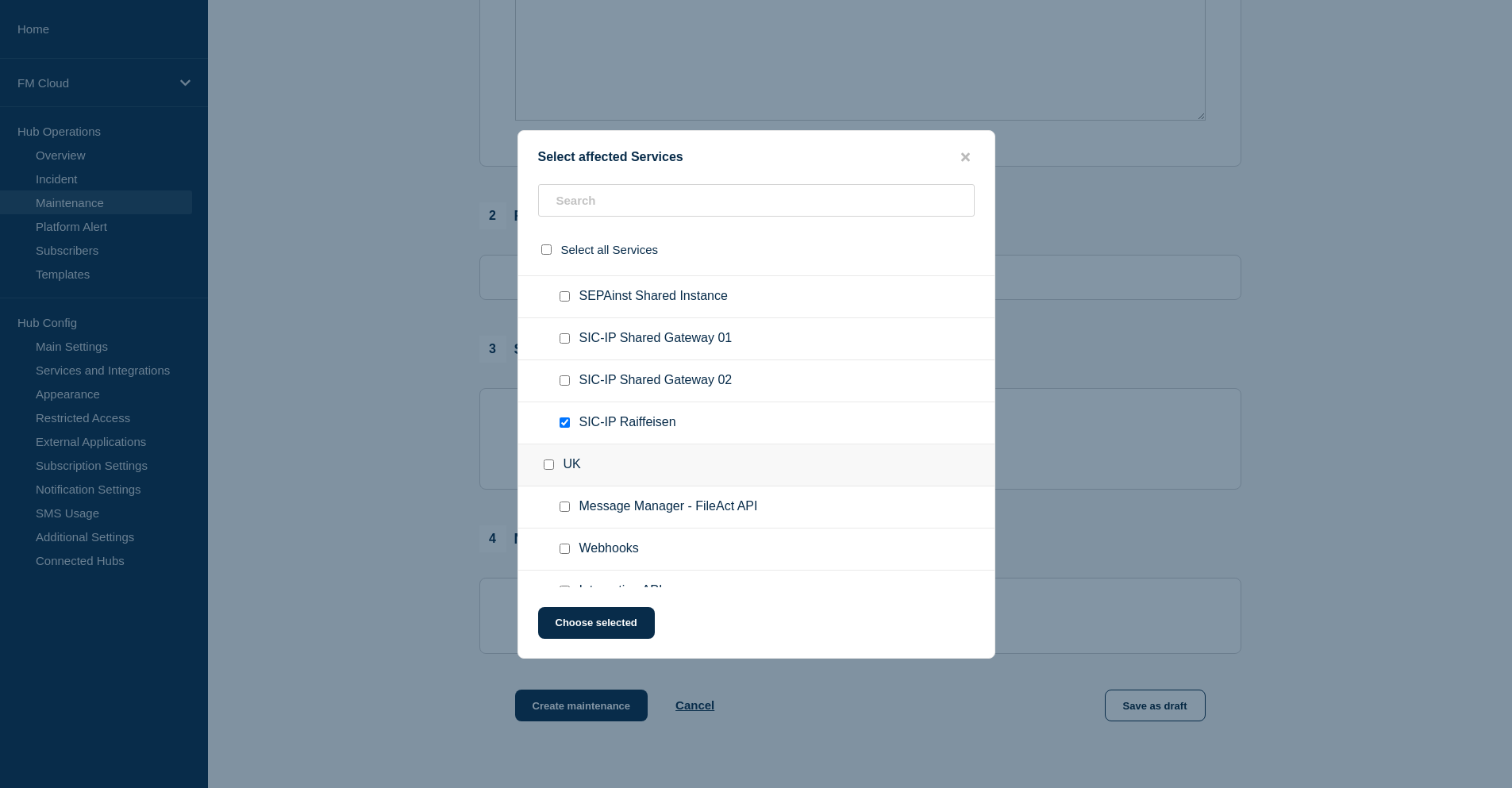
checkbox input "true"
click at [563, 340] on input "SIC-IP Shared Gateway 01 checkbox" at bounding box center [564, 339] width 11 height 11
checkbox input "true"
click at [598, 629] on button "Choose selected" at bounding box center [596, 623] width 117 height 32
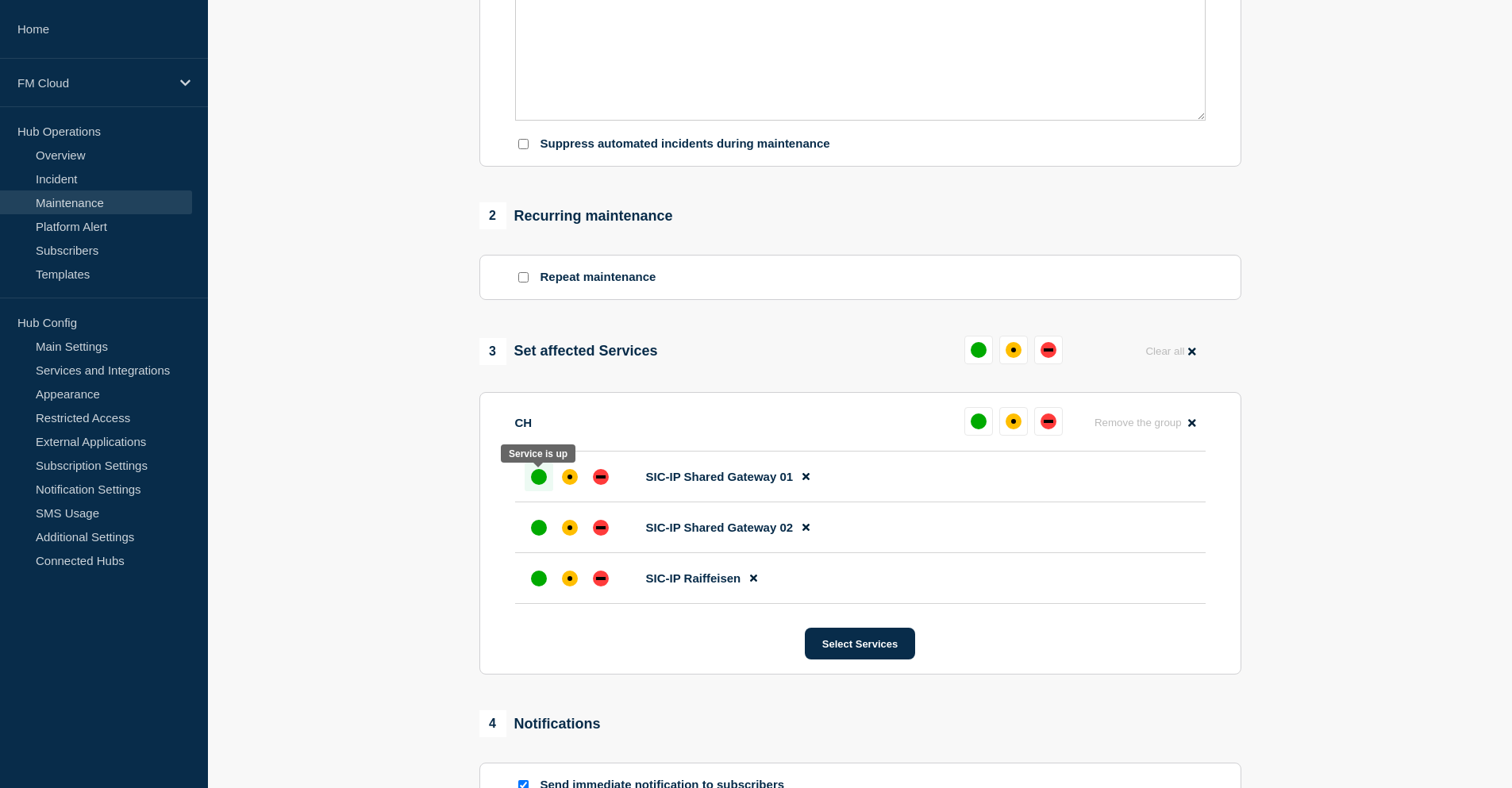
click at [543, 485] on div "up" at bounding box center [539, 477] width 16 height 16
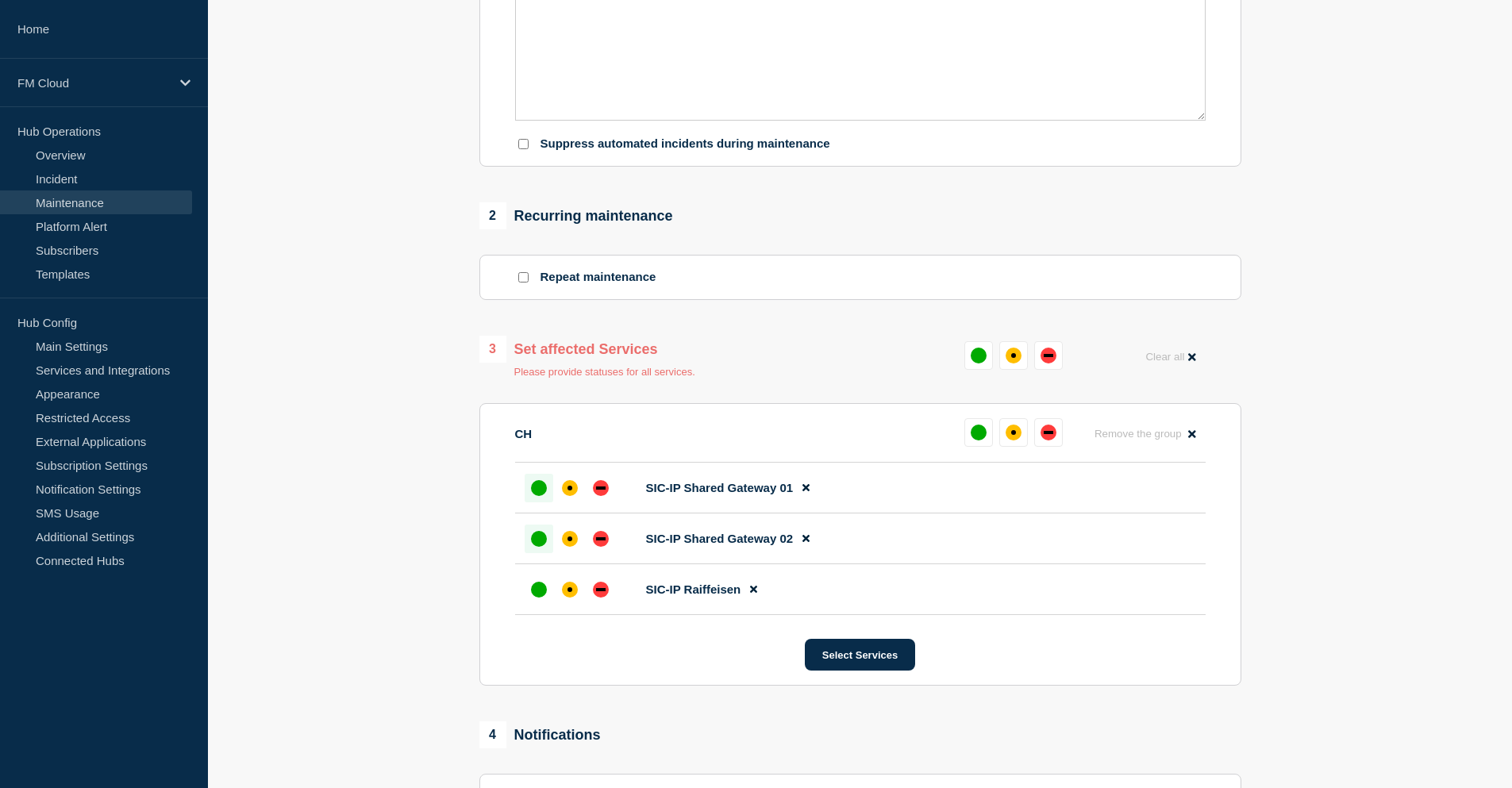
click at [545, 549] on div at bounding box center [539, 539] width 28 height 28
click at [535, 588] on div "up" at bounding box center [539, 590] width 16 height 16
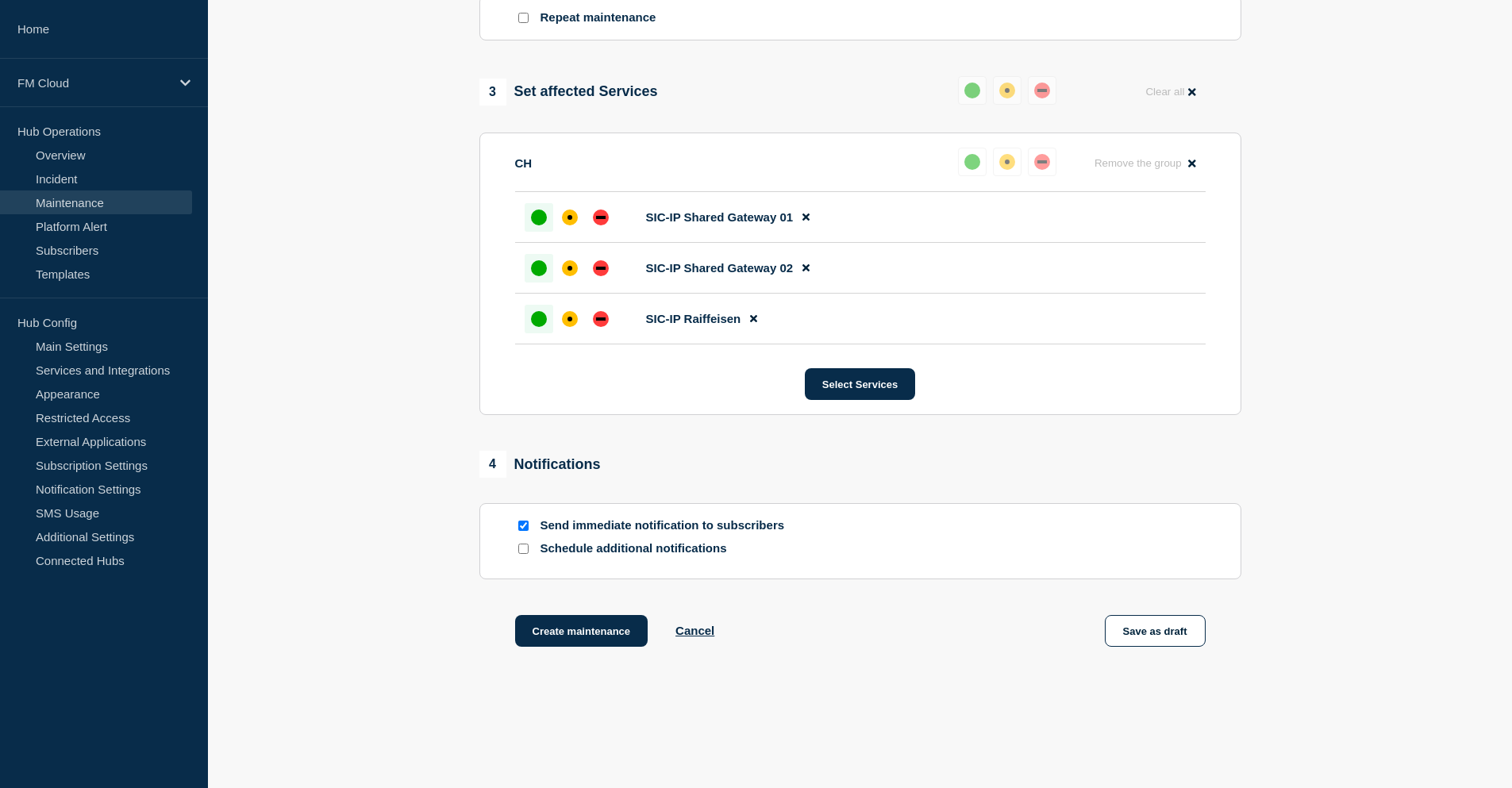
scroll to position [781, 0]
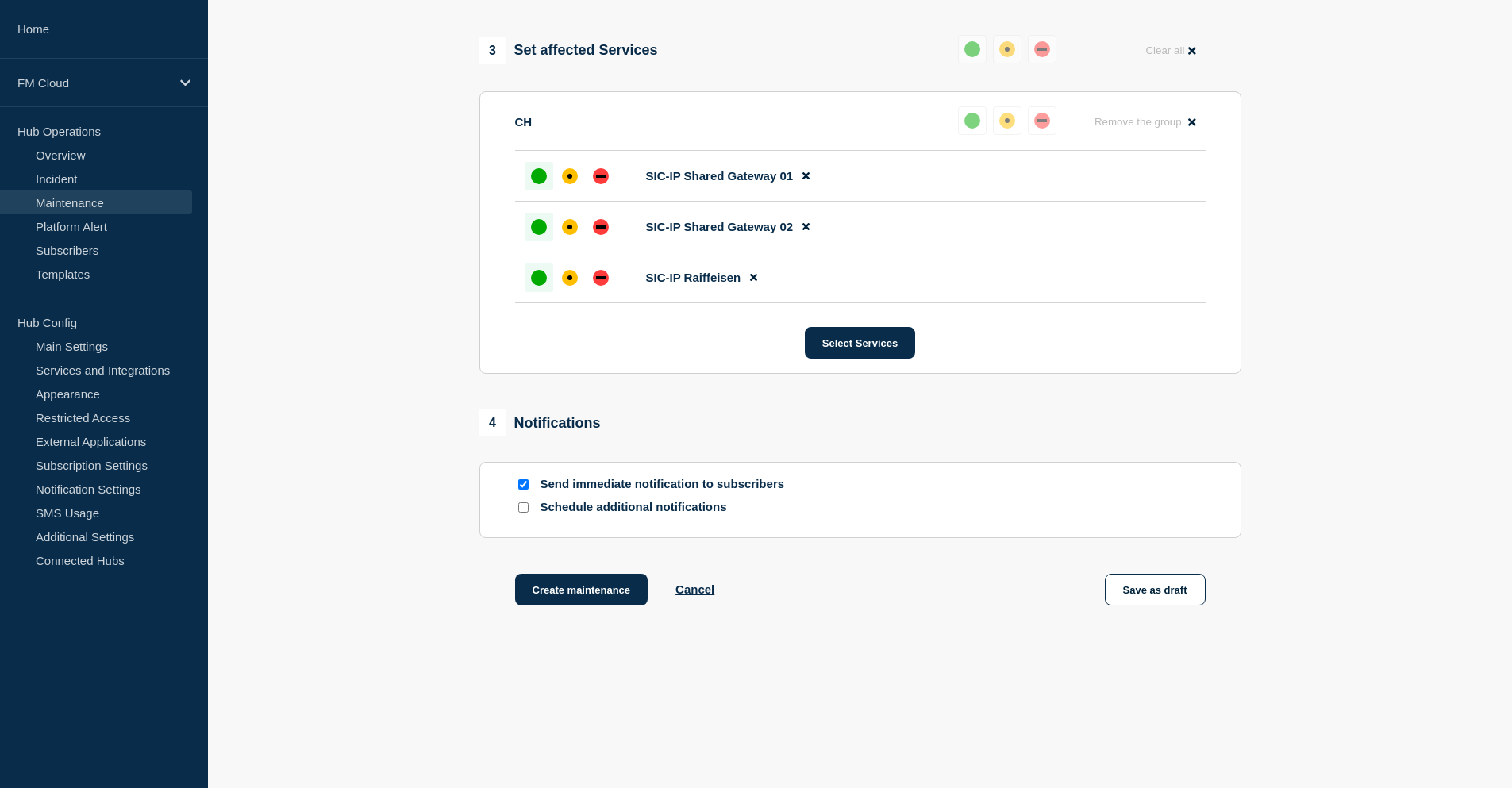
click at [526, 485] on input "Send immediate notification to subscribers" at bounding box center [524, 485] width 11 height 11
checkbox input "false"
click at [1163, 593] on button "Save as draft" at bounding box center [1155, 590] width 101 height 32
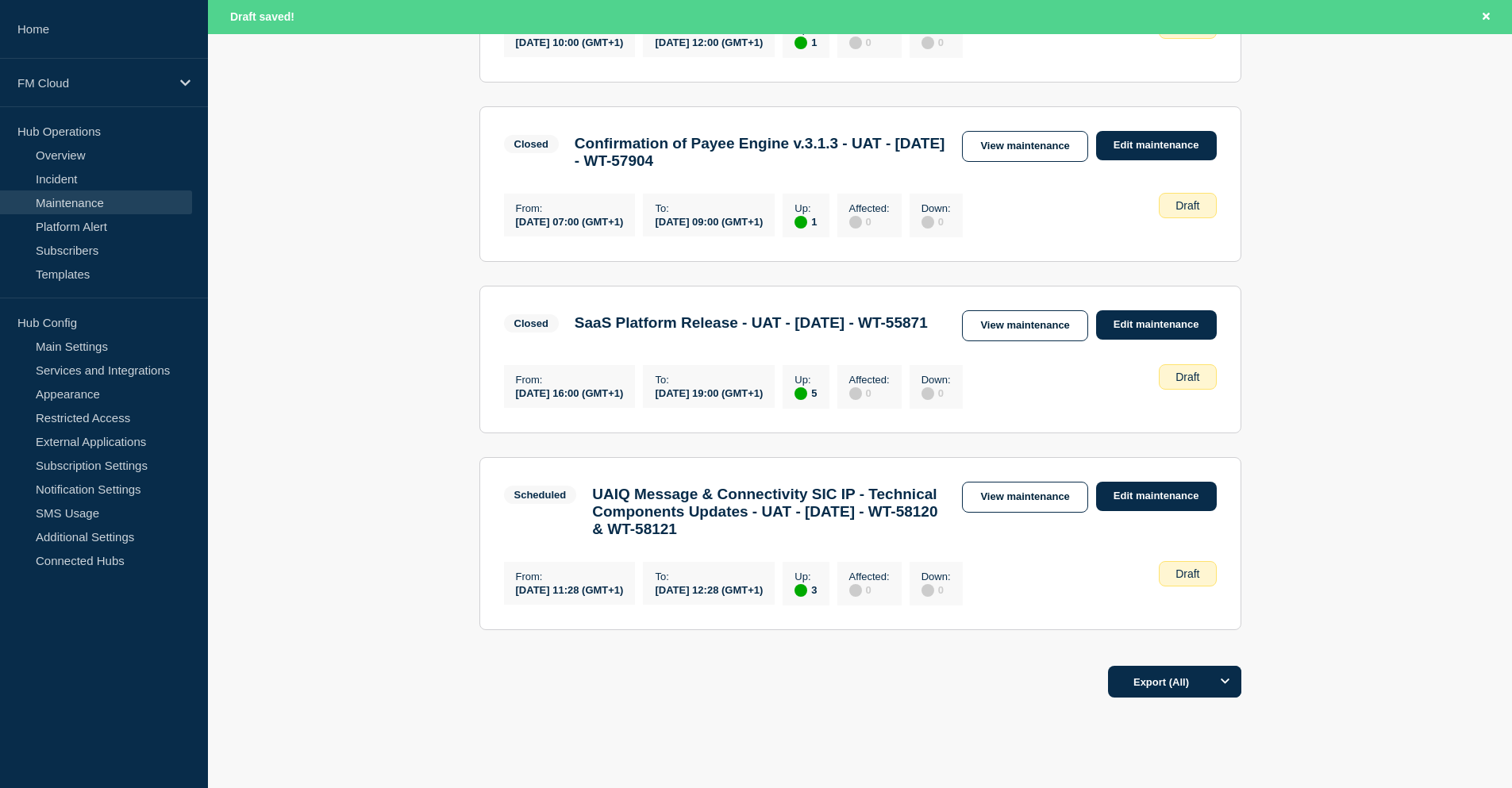
scroll to position [873, 0]
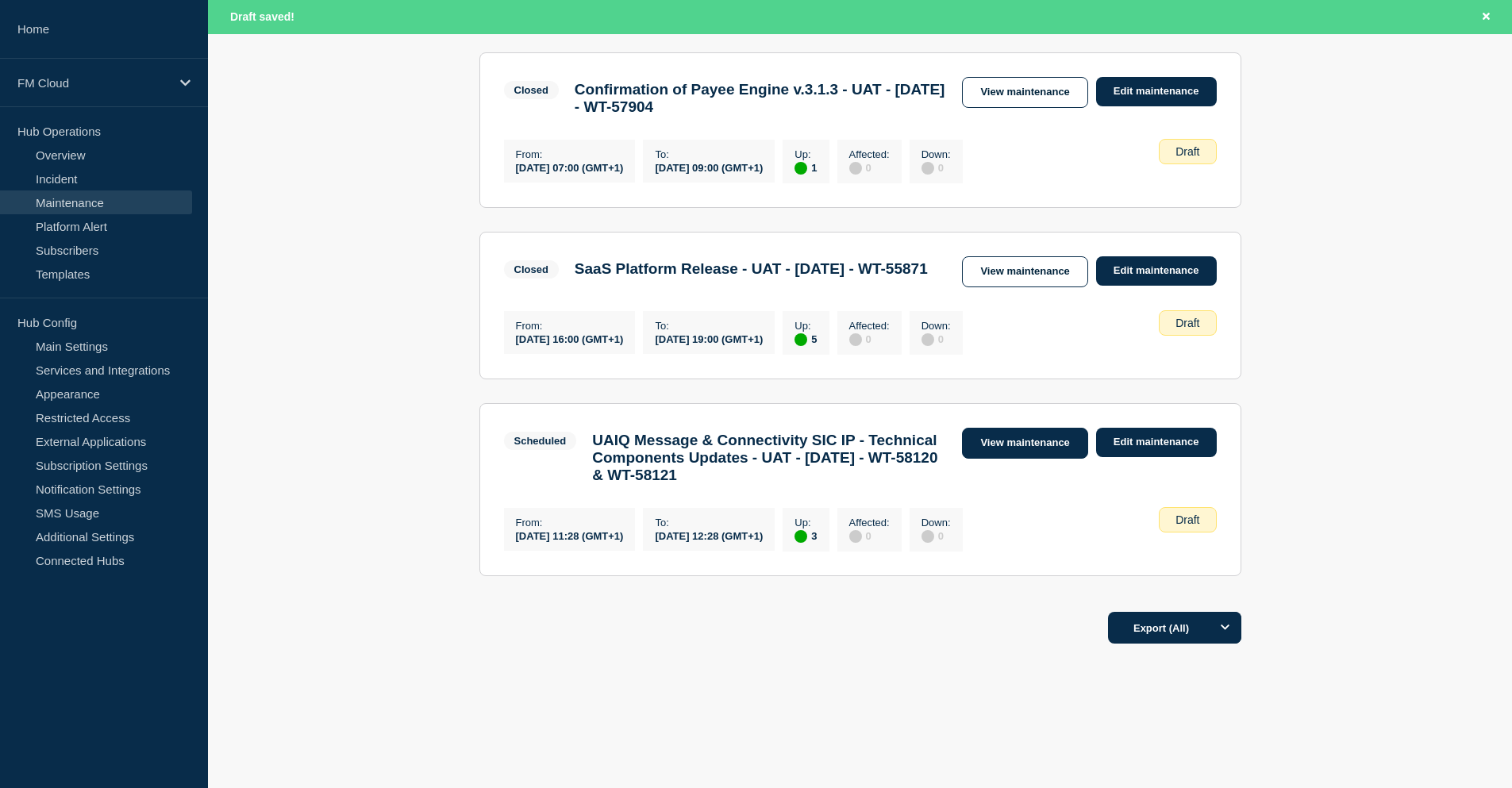
click at [1017, 459] on link "View maintenance" at bounding box center [1025, 443] width 126 height 31
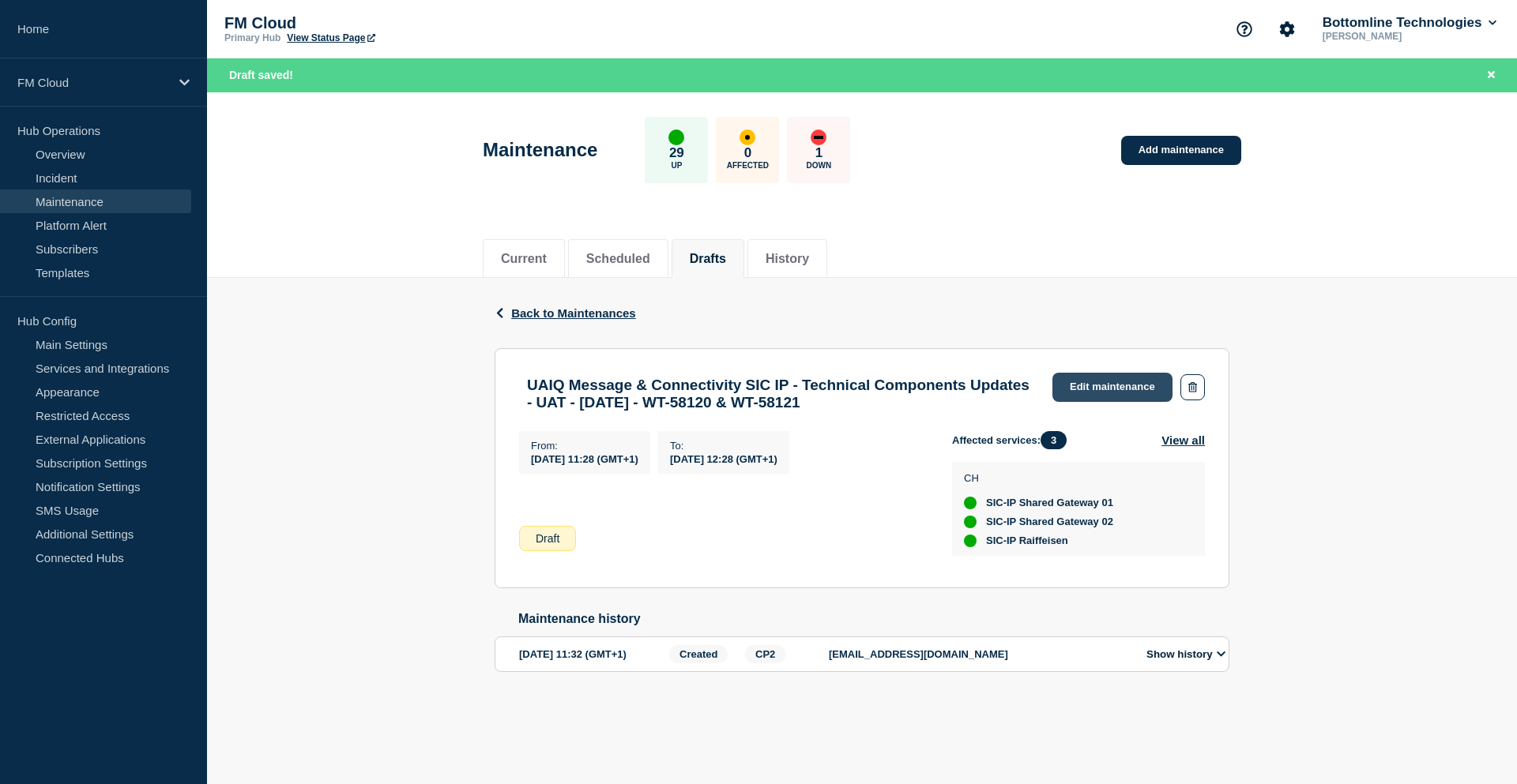
click at [1115, 386] on link "Edit maintenance" at bounding box center [1112, 386] width 120 height 29
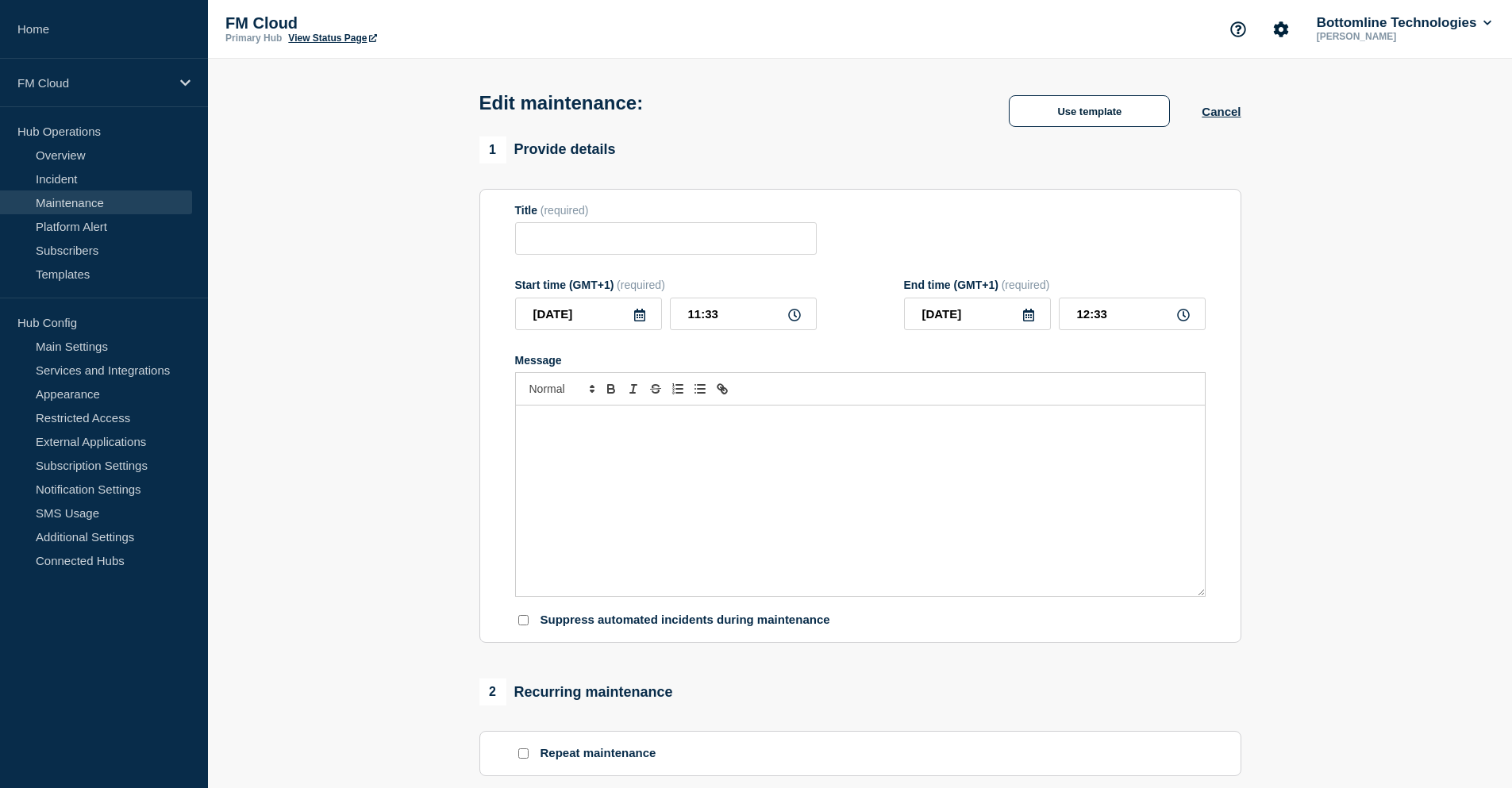
type input "UAIQ Message & Connectivity SIC IP - Technical Components Updates - UAT - 28/AU…"
type input "2025-08-28"
type input "11:28"
type input "2025-08-28"
type input "12:28"
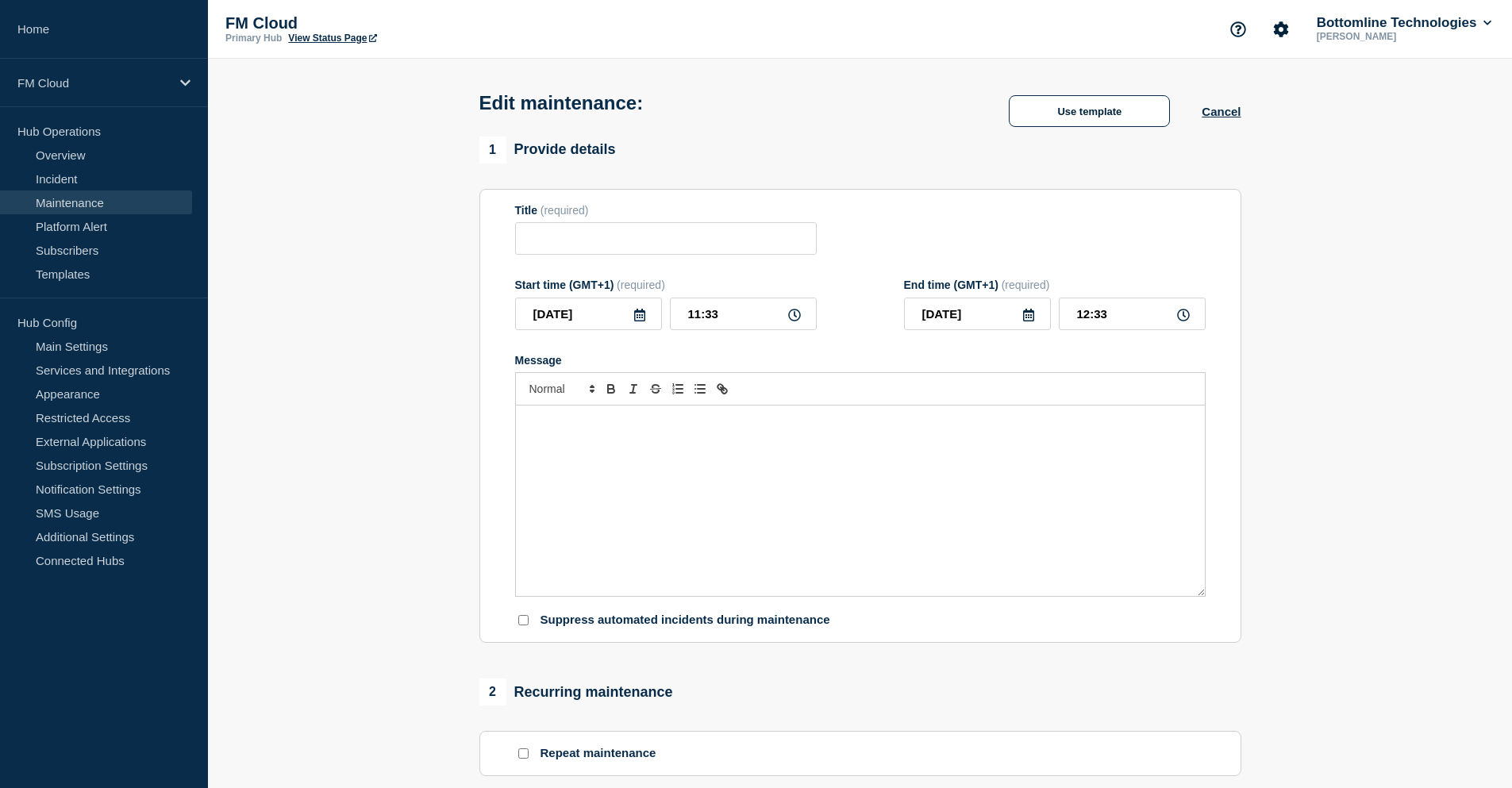
checkbox input "false"
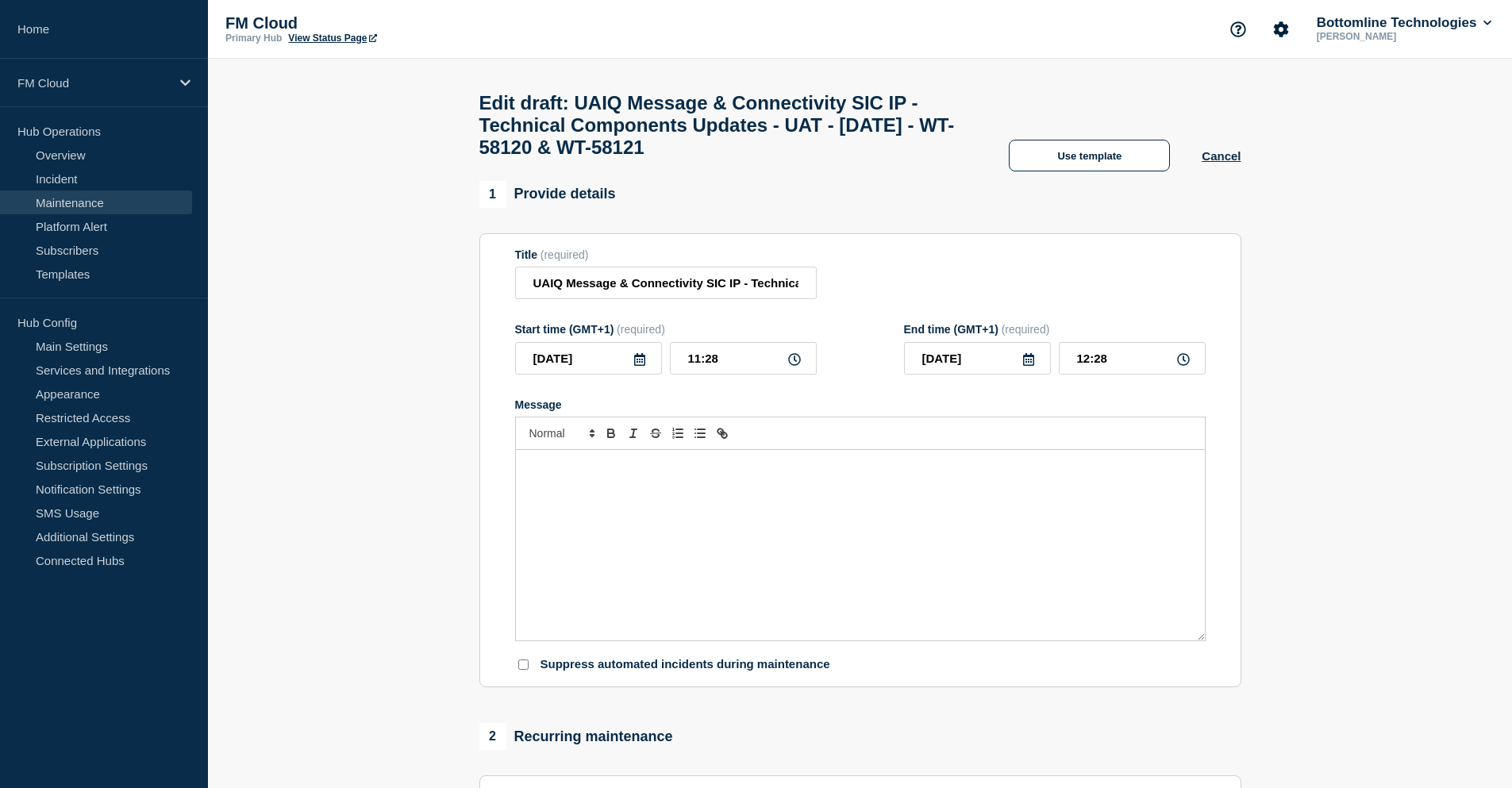
click at [695, 511] on div "Message" at bounding box center [860, 545] width 689 height 190
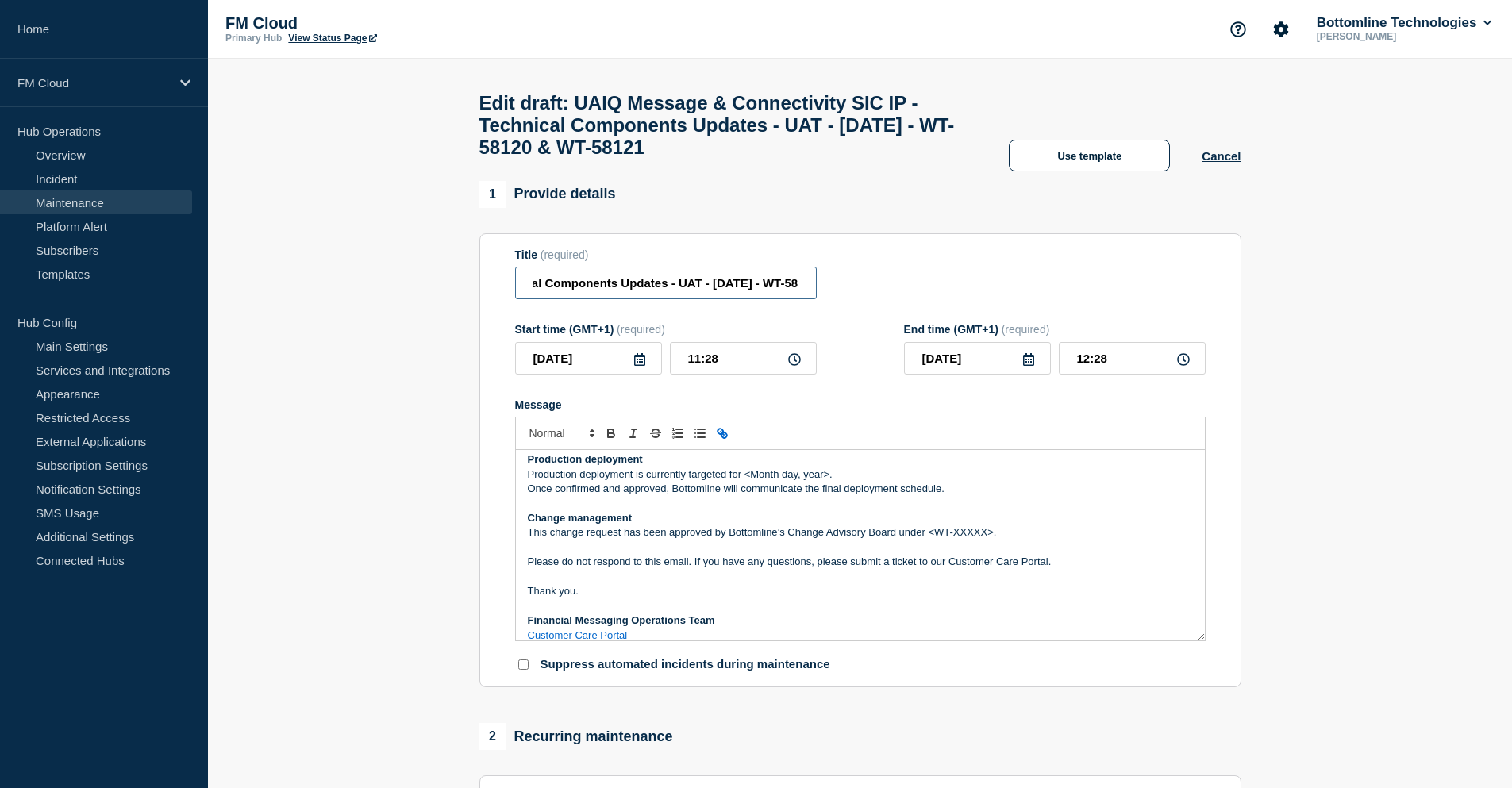
scroll to position [0, 387]
drag, startPoint x: 768, startPoint y: 295, endPoint x: 851, endPoint y: 296, distance: 83.0
click at [851, 296] on div "Title (required) UAIQ Message & Connectivity SIC IP - Technical Components Upda…" at bounding box center [860, 274] width 691 height 51
click at [707, 299] on input "UAIQ Message & Connectivity SIC IP - Technical Components Updates - UAT - 28/AU…" at bounding box center [665, 282] width 302 height 33
drag, startPoint x: 673, startPoint y: 294, endPoint x: 804, endPoint y: 293, distance: 131.0
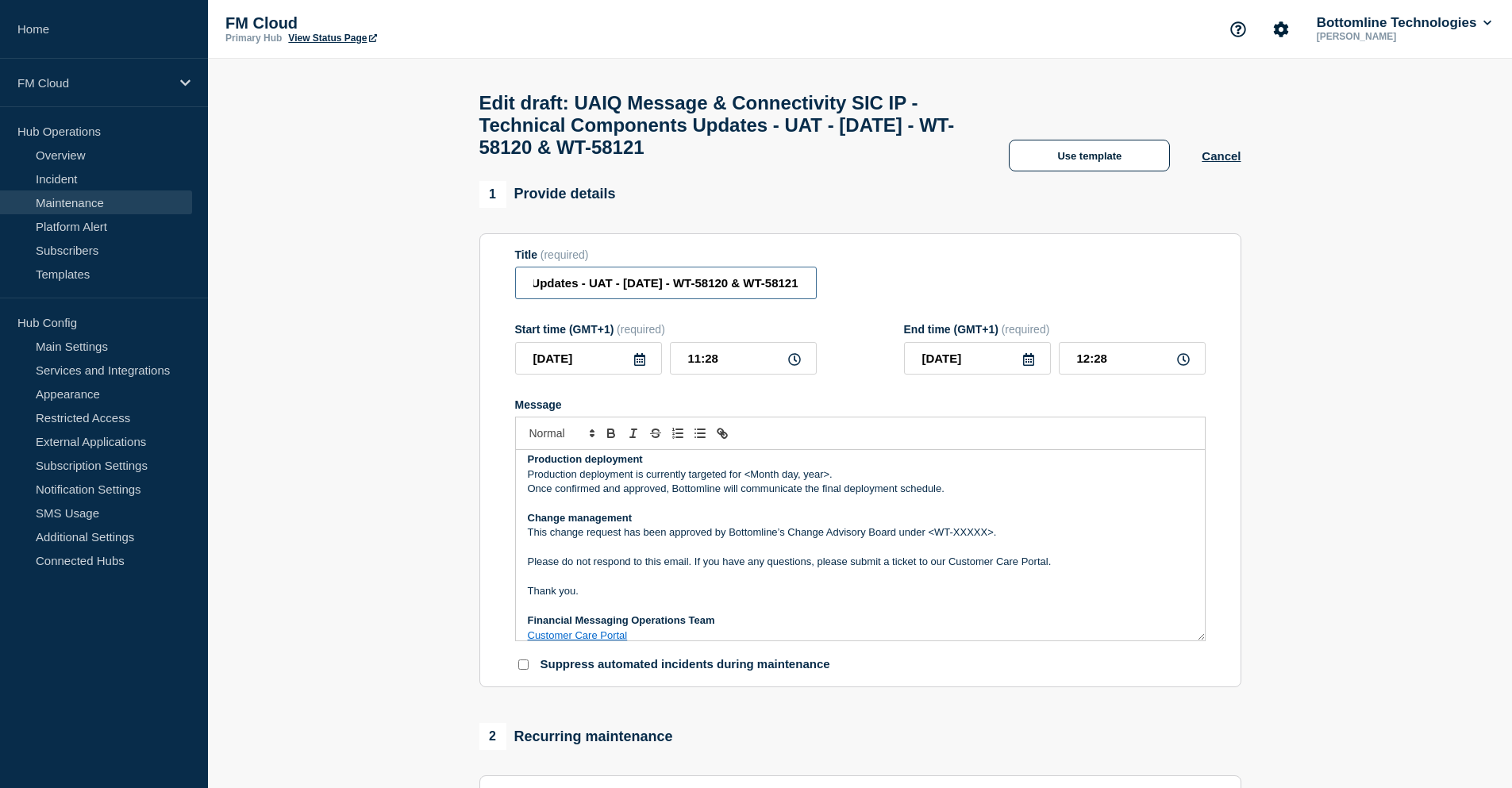
click at [804, 293] on input "UAIQ Message & Connectivity SIC IP - Technical Components Updates - UAT - 28/AU…" at bounding box center [665, 282] width 302 height 33
drag, startPoint x: 1012, startPoint y: 546, endPoint x: 930, endPoint y: 545, distance: 82.0
click at [930, 539] on p "This change request has been approved by Bottomline’s Change Advisory Board und…" at bounding box center [861, 532] width 665 height 14
paste div "Message"
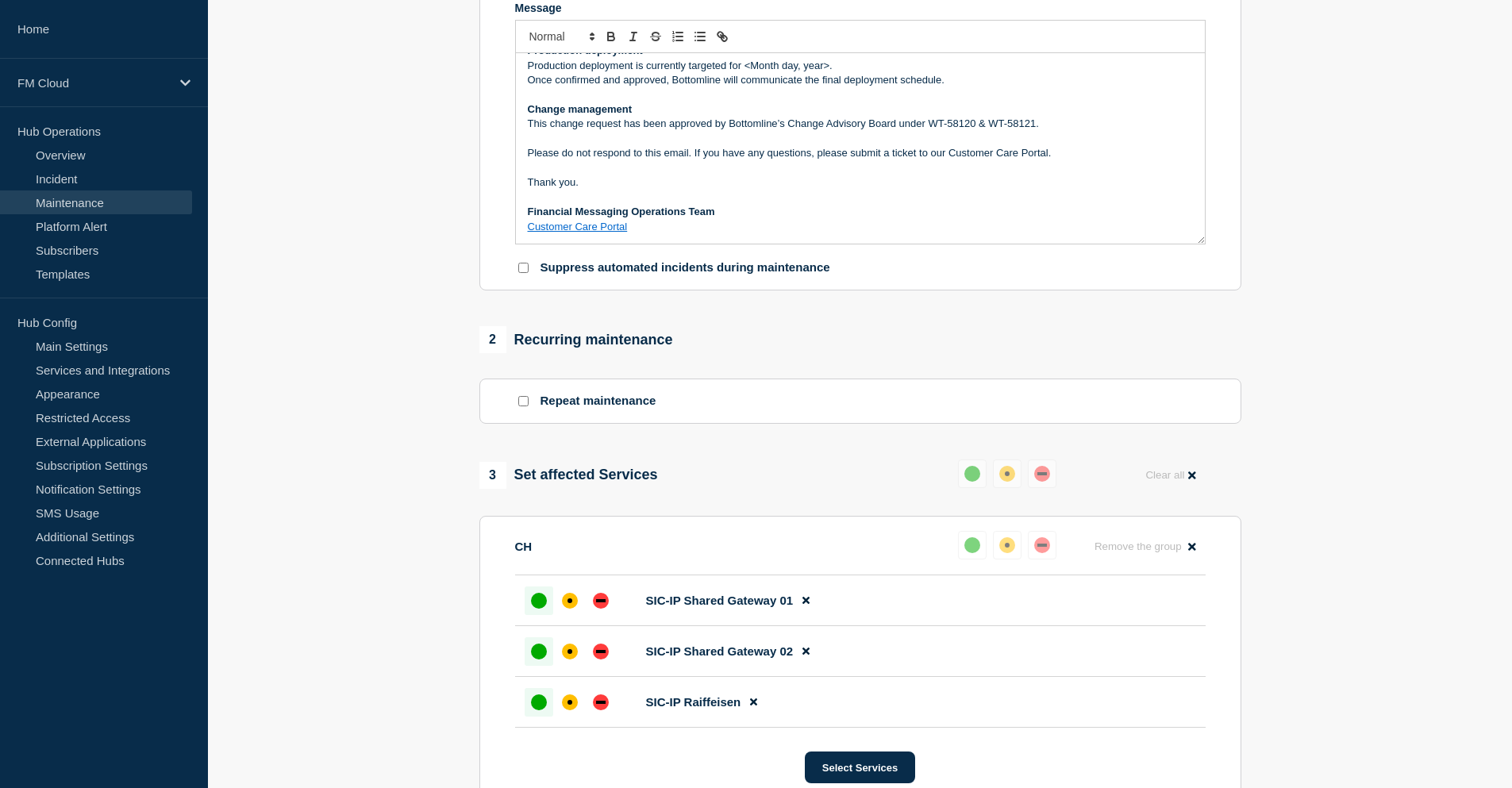
scroll to position [754, 0]
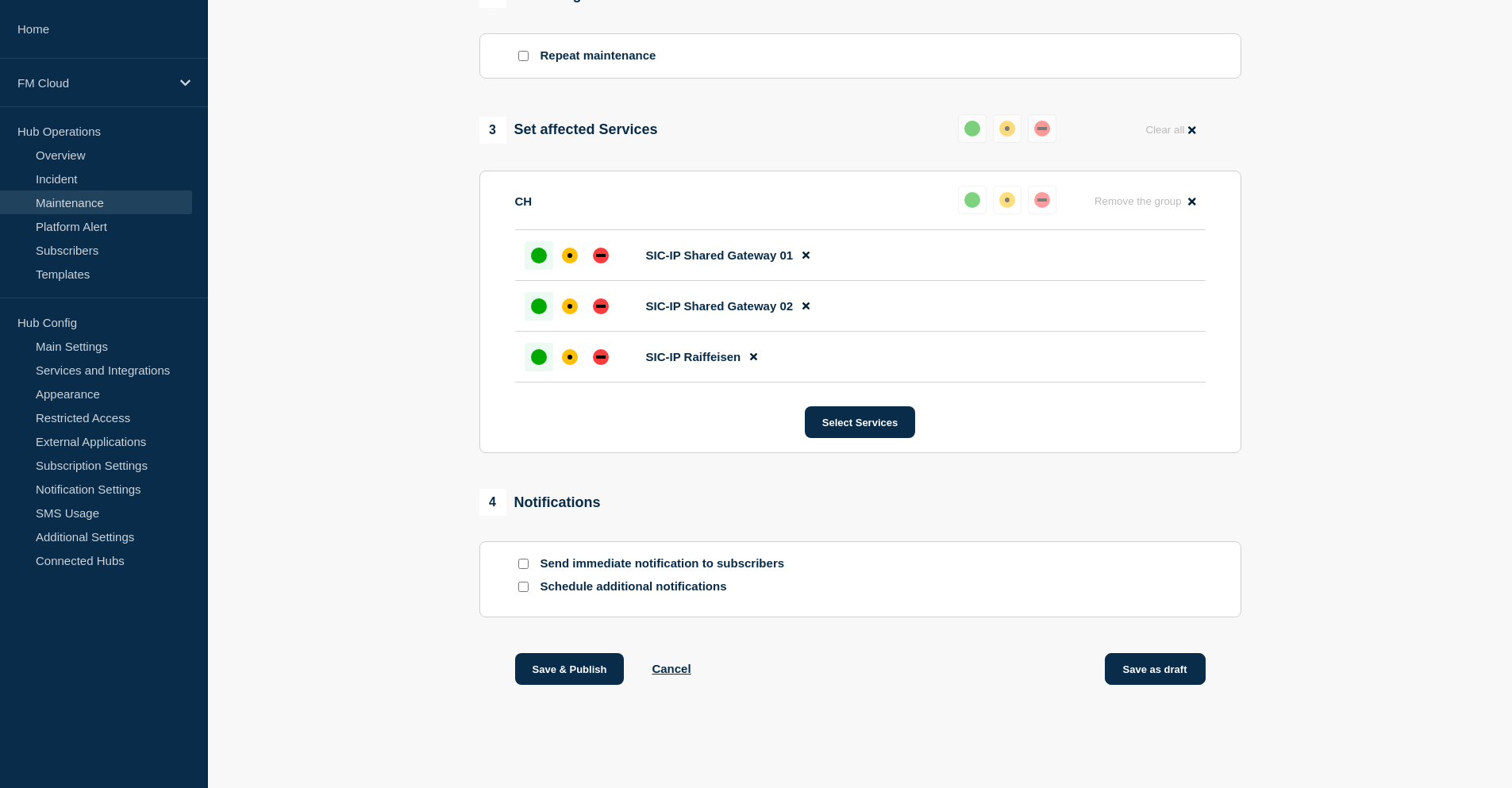
click at [1164, 668] on button "Save as draft" at bounding box center [1155, 669] width 101 height 32
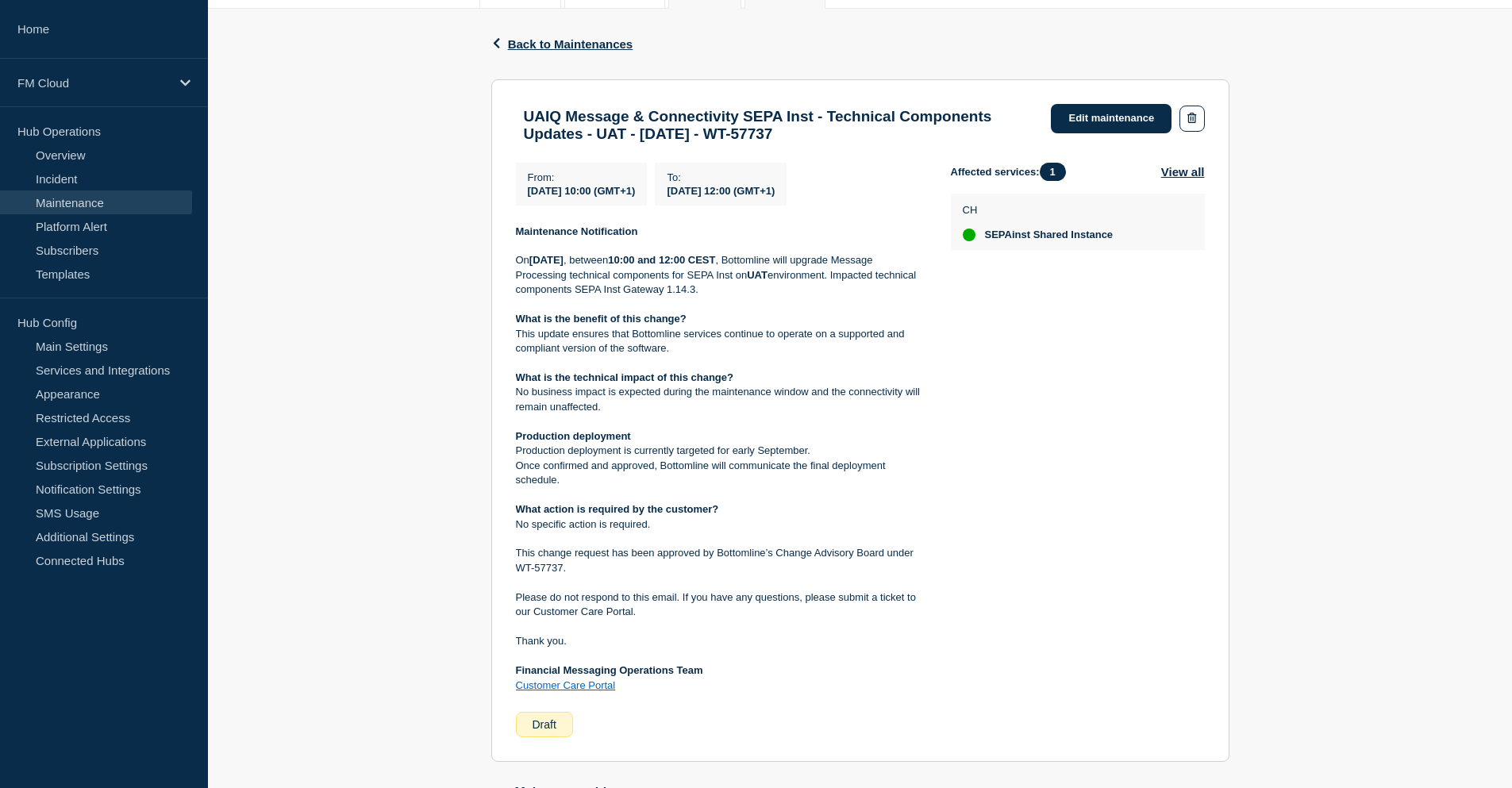
scroll to position [238, 0]
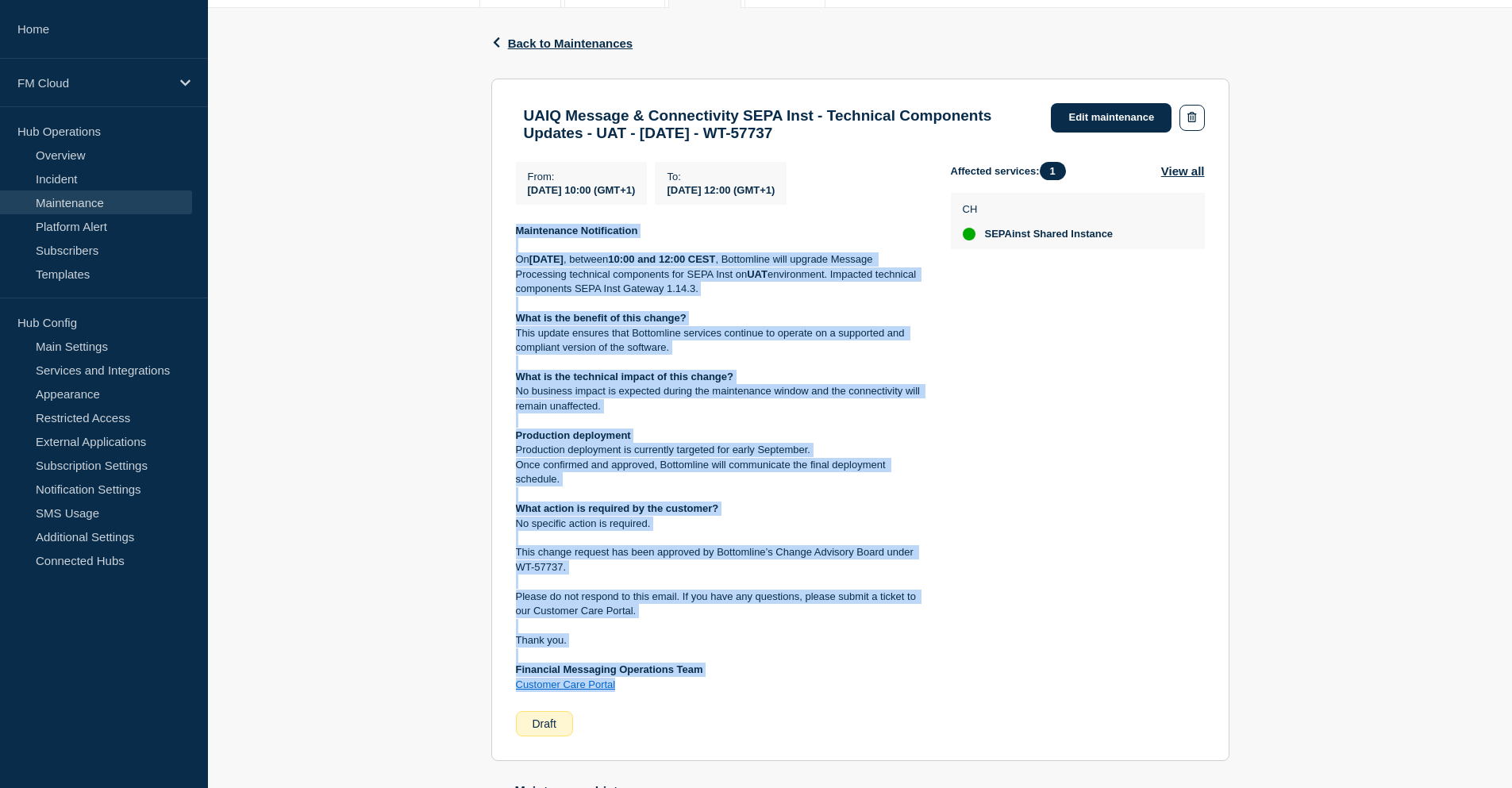
drag, startPoint x: 513, startPoint y: 240, endPoint x: 640, endPoint y: 690, distance: 467.6
click at [640, 690] on section "UAIQ Message & Connectivity SEPA Inst - Technical Components Updates - UAT - [D…" at bounding box center [860, 420] width 738 height 683
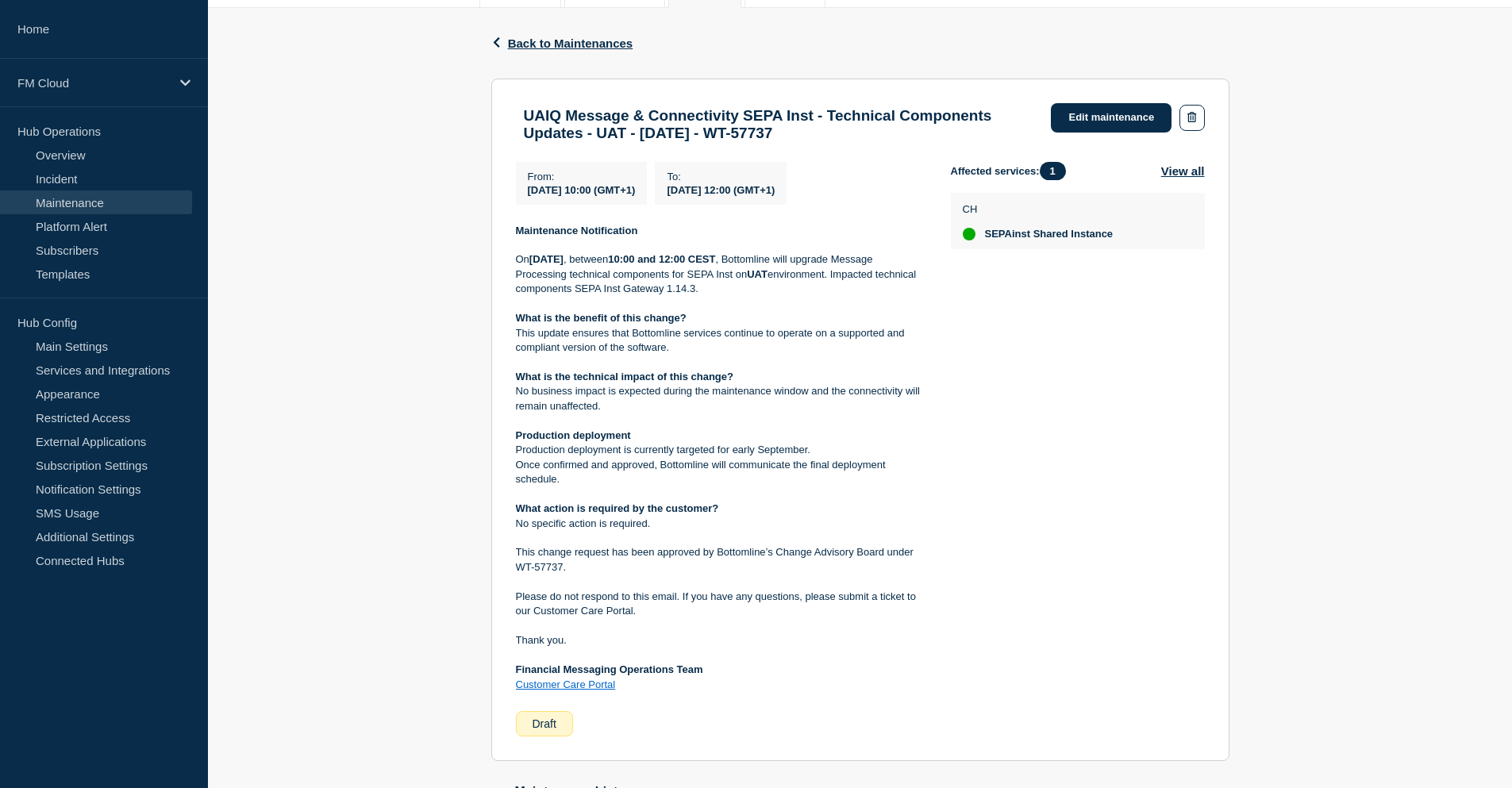
click at [1243, 592] on div "Back Back to Maintenances UAIQ Message & Connectivity SEPA Inst - Technical Com…" at bounding box center [860, 452] width 1304 height 888
click at [77, 274] on link "Templates" at bounding box center [96, 273] width 192 height 24
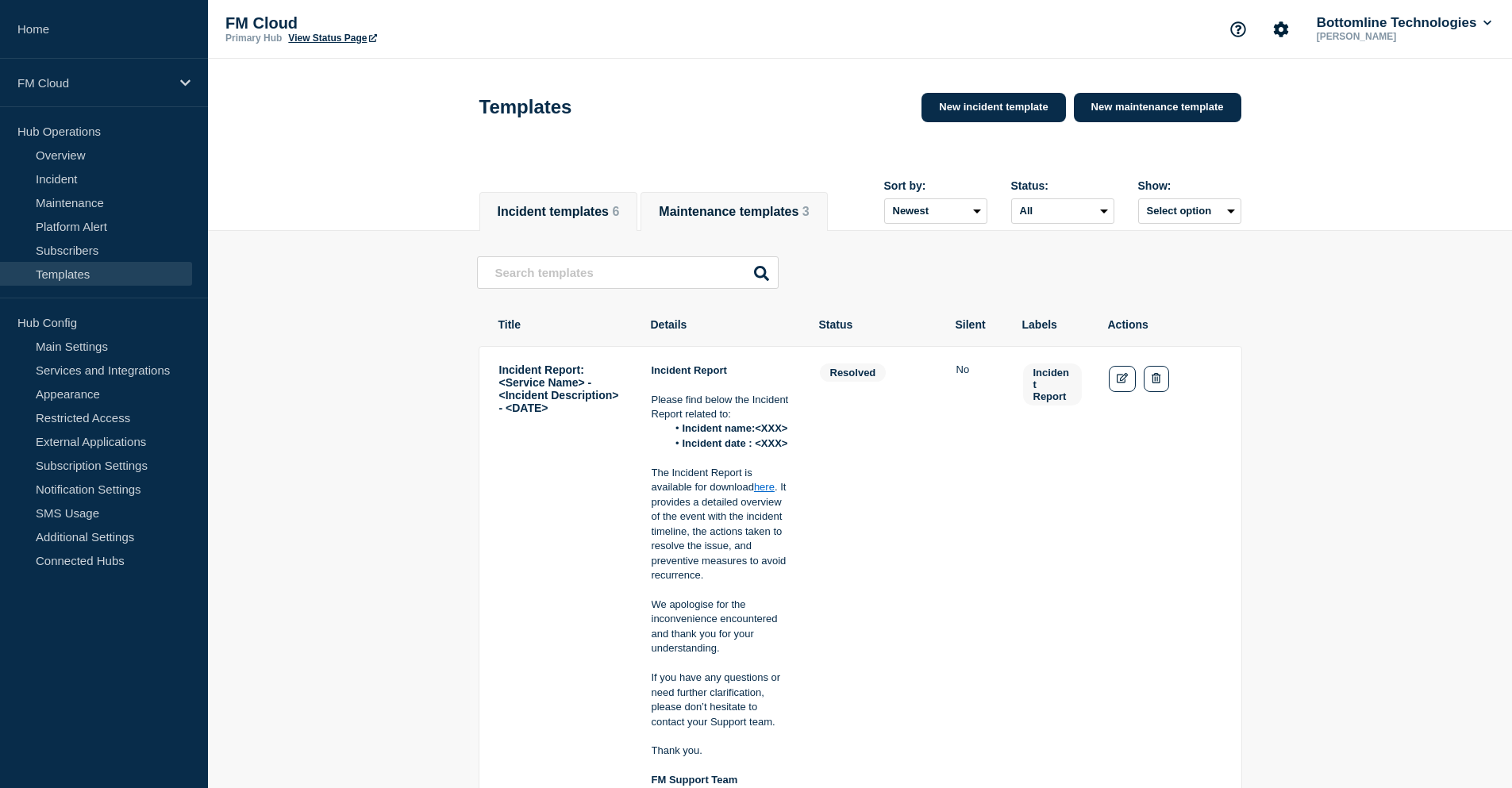
click at [747, 204] on button "Maintenance templates 3" at bounding box center [734, 211] width 150 height 14
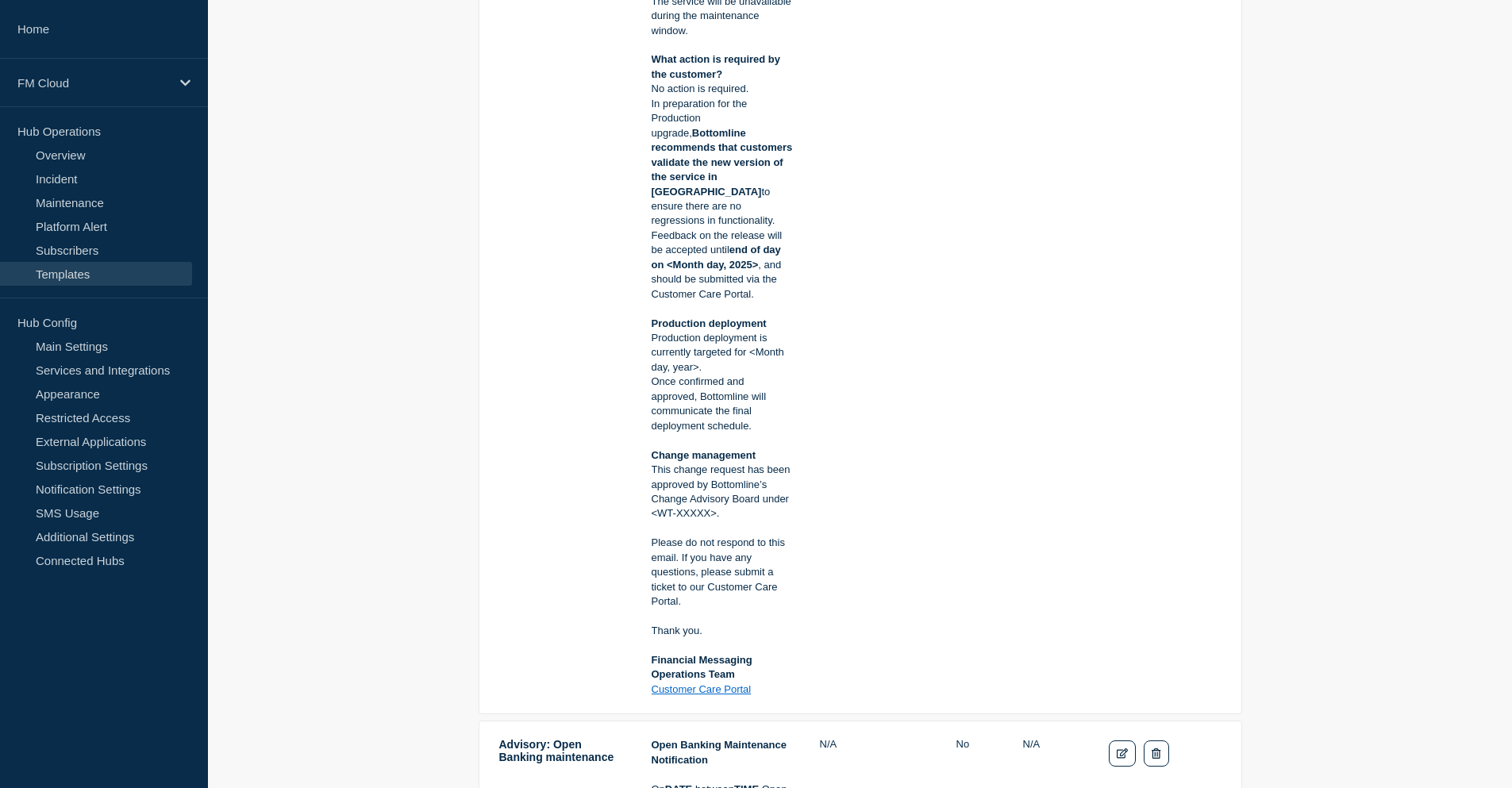
scroll to position [877, 0]
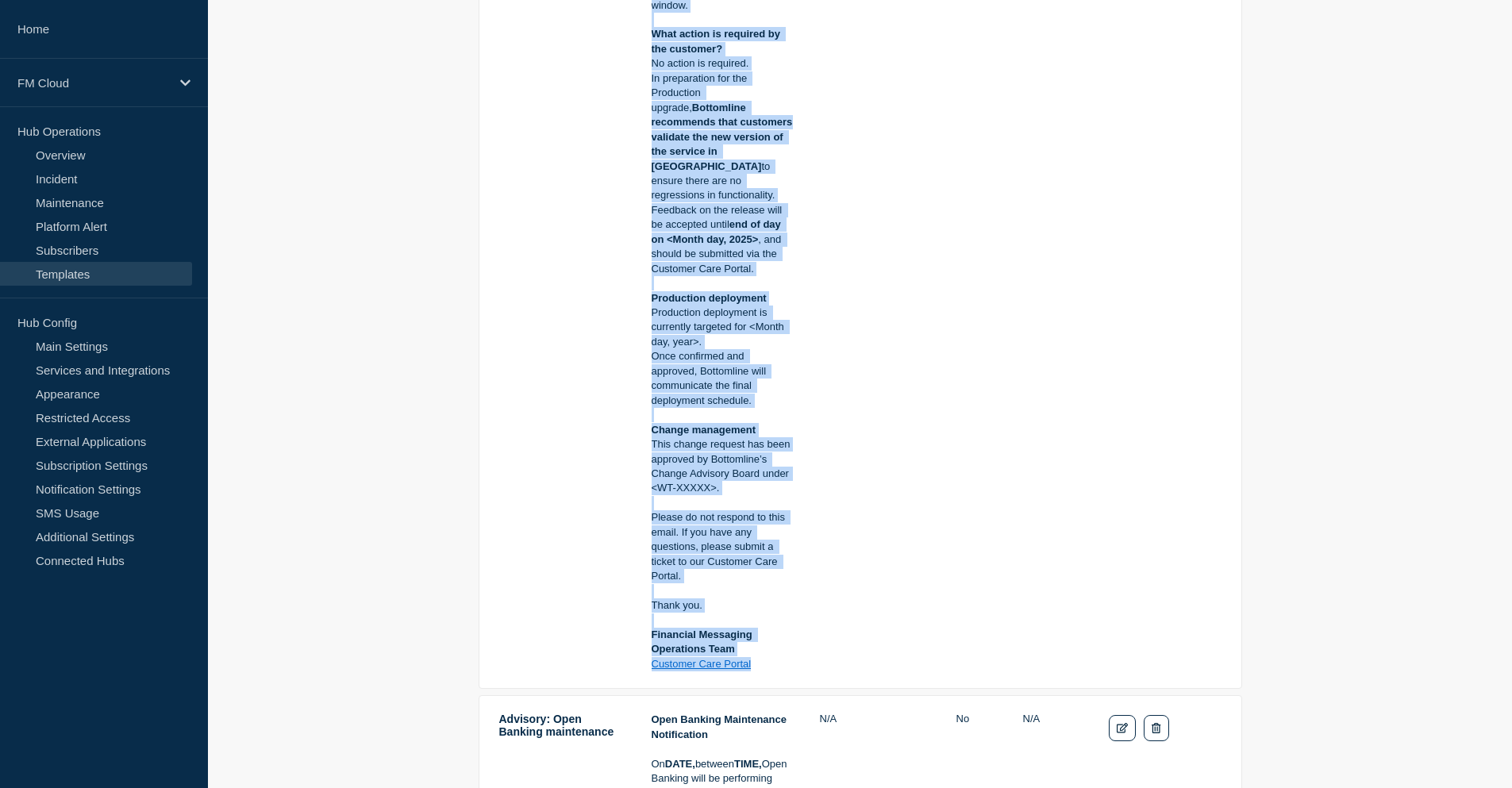
drag, startPoint x: 652, startPoint y: 217, endPoint x: 783, endPoint y: 653, distance: 455.3
click at [783, 653] on div "Maintenance Notification On Tuesday XX Month 20xx , between 08:00 and 09:00 BST…" at bounding box center [723, 79] width 142 height 1186
copy div "Maintenance Notification On Tuesday XX Month 20xx , between 08:00 and 09:00 BST…"
